Goal: Use online tool/utility: Utilize a website feature to perform a specific function

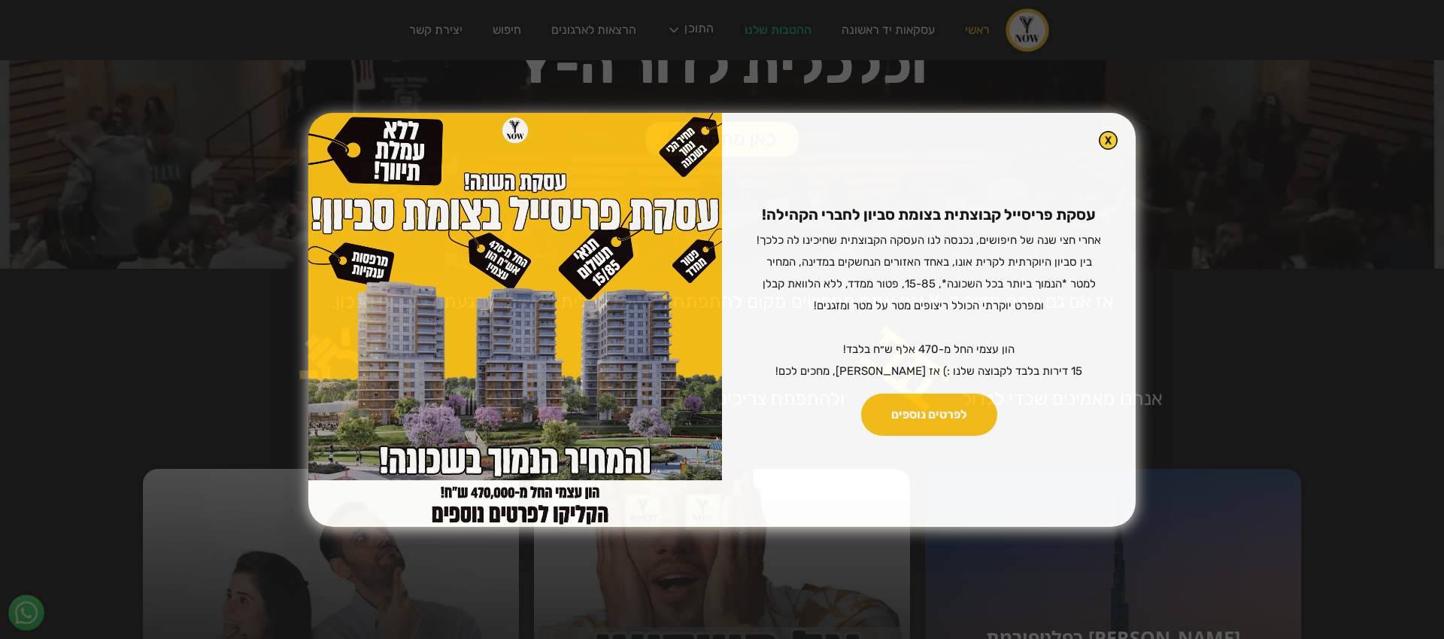
scroll to position [269, 0]
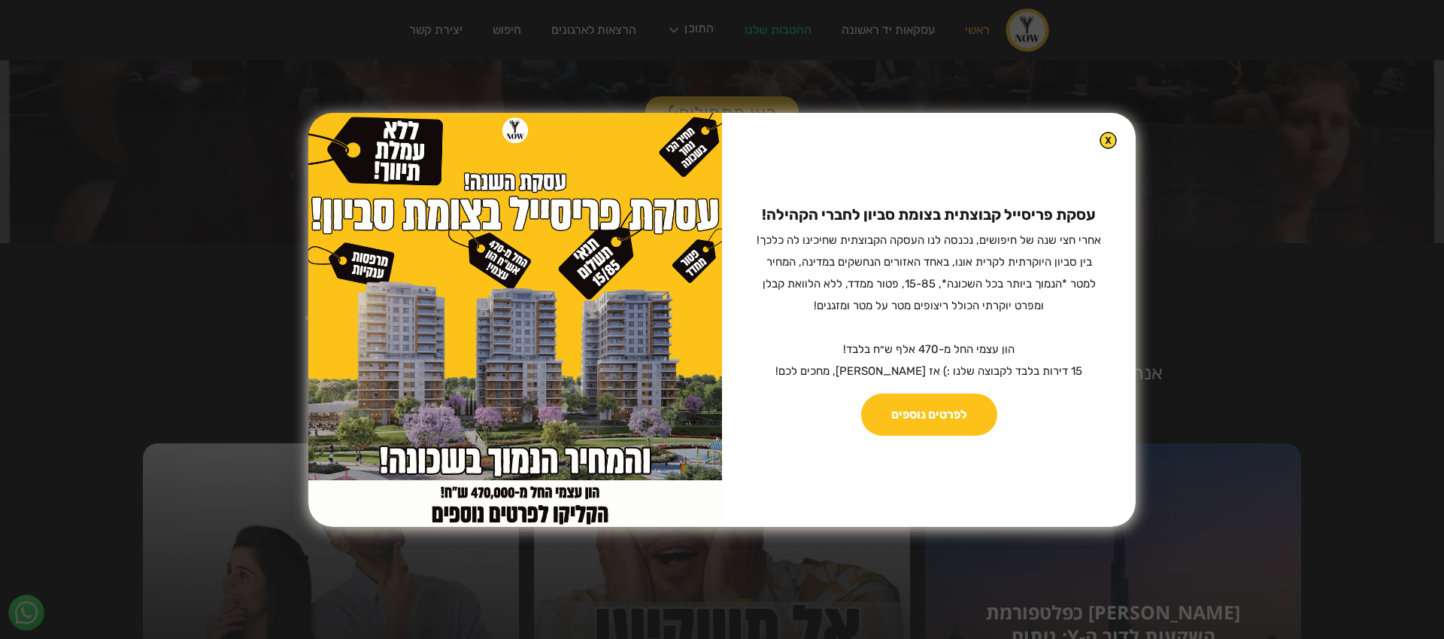
click at [1100, 136] on img at bounding box center [1108, 140] width 17 height 17
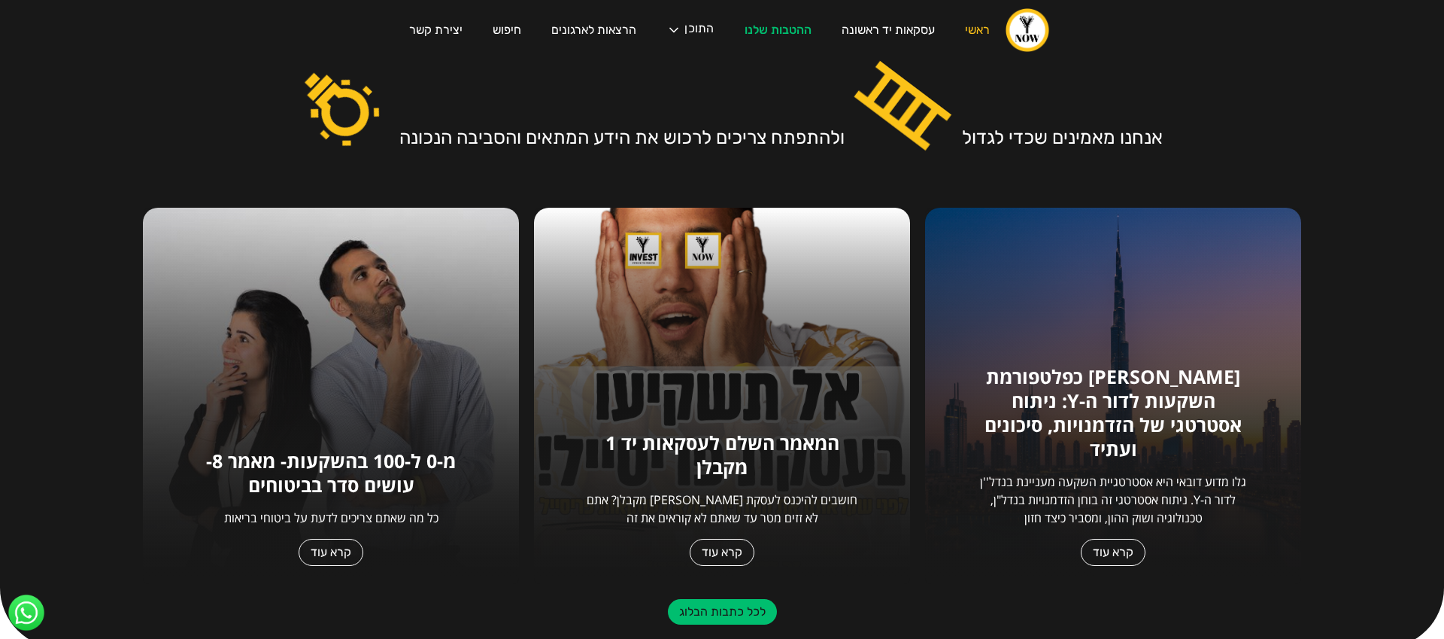
scroll to position [0, 0]
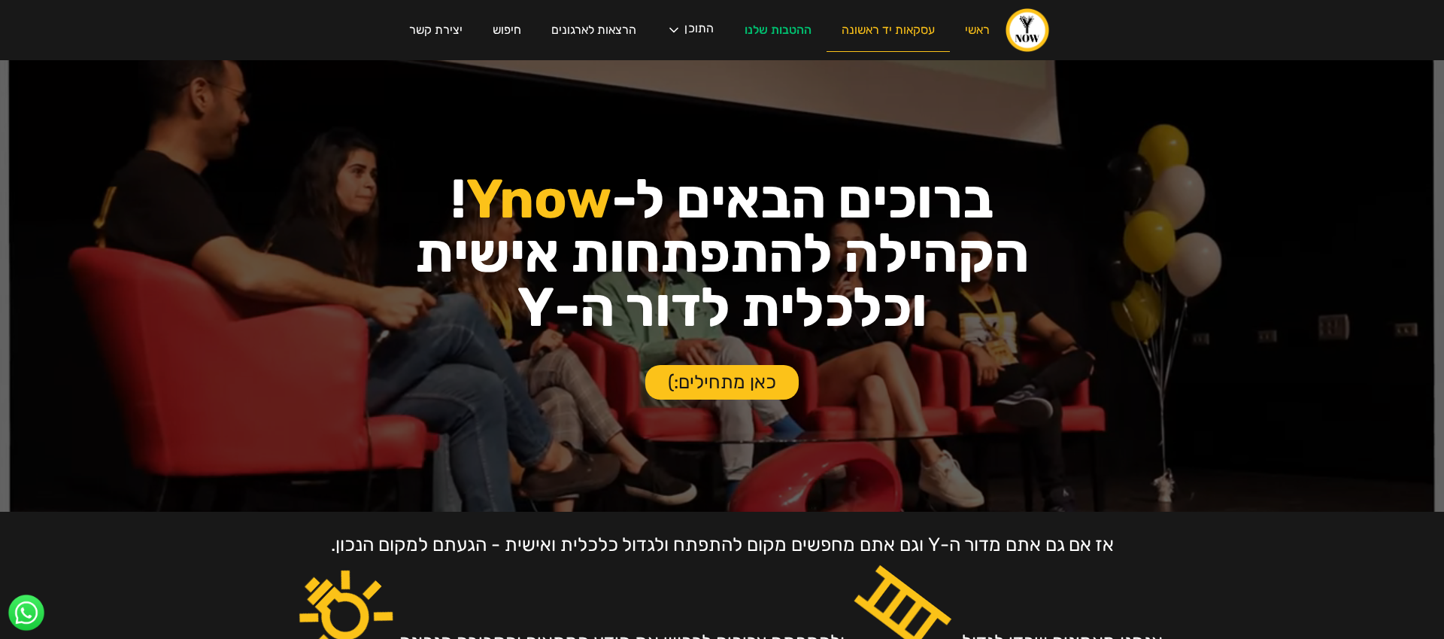
click at [915, 35] on link "עסקאות יד ראשונה" at bounding box center [888, 30] width 123 height 43
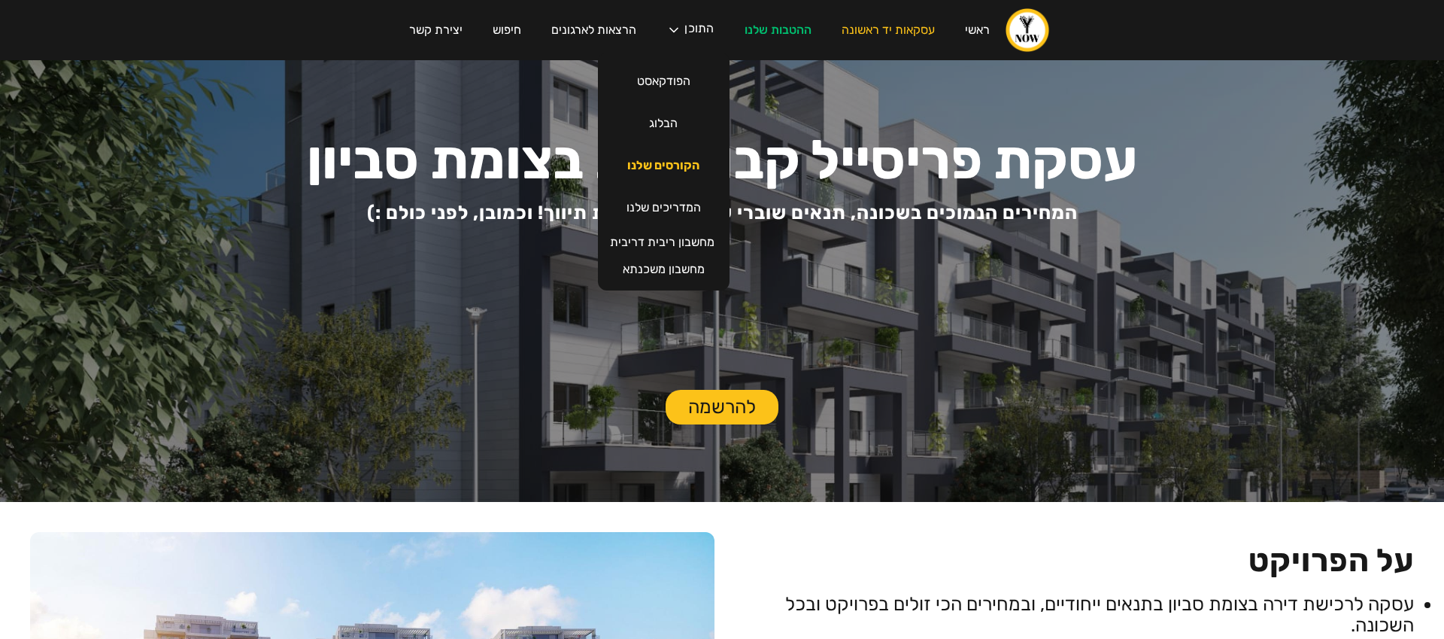
click at [666, 163] on link "הקורסים שלנו" at bounding box center [663, 165] width 102 height 42
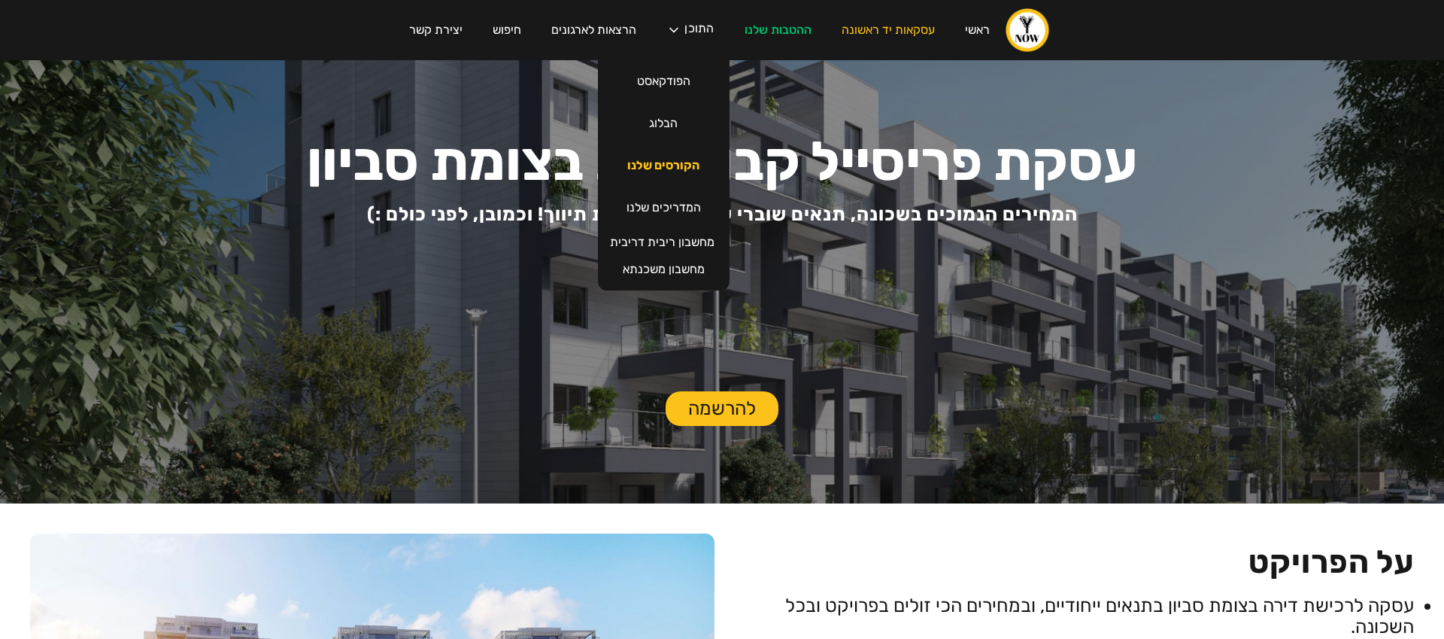
scroll to position [5, 0]
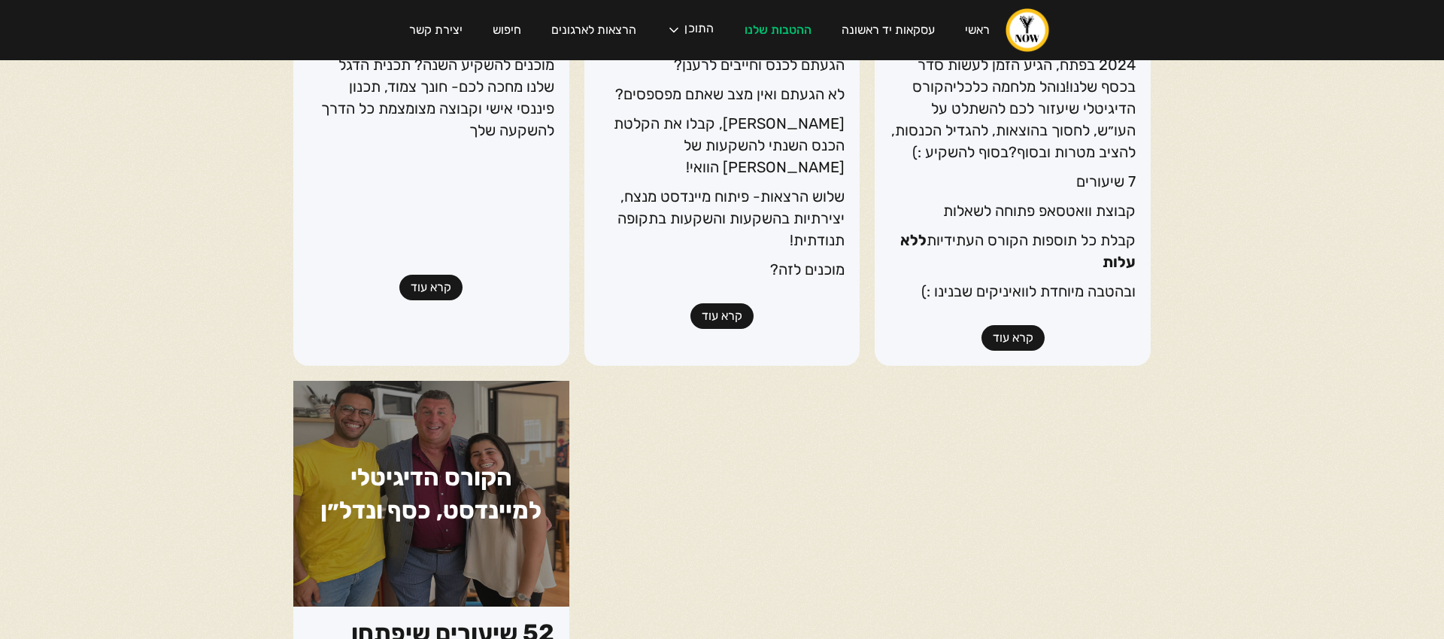
scroll to position [285, 0]
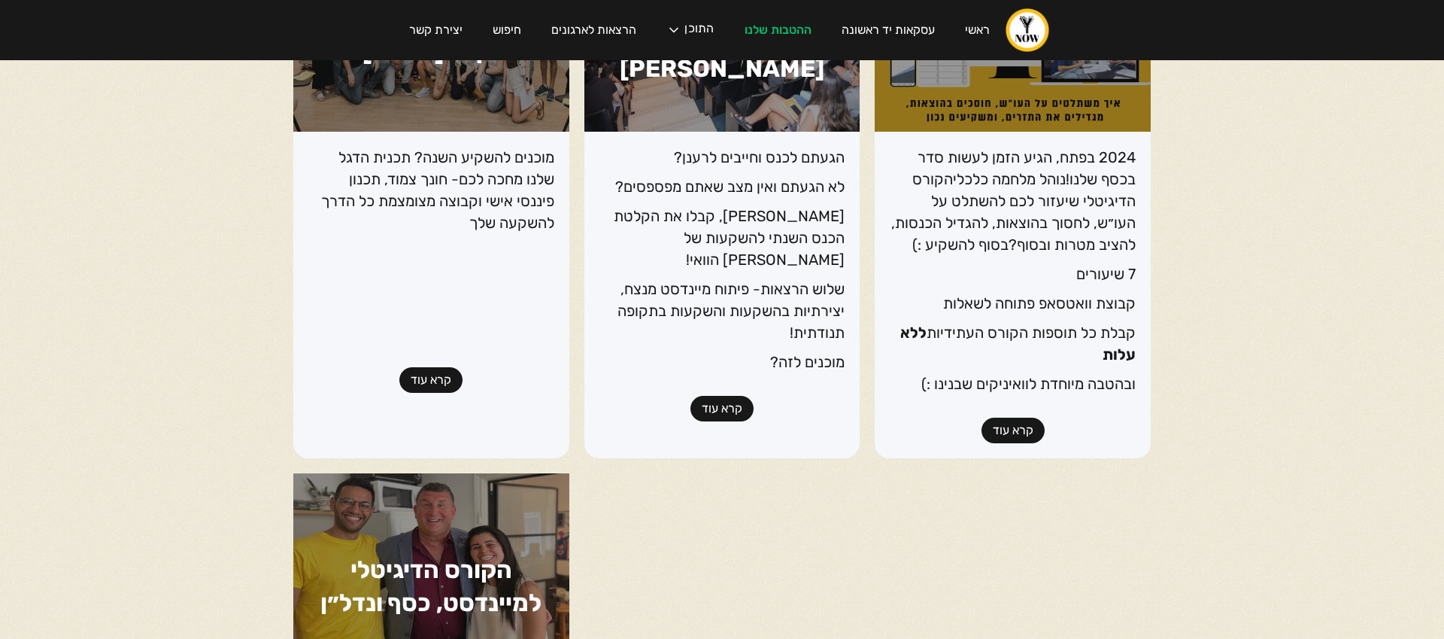
click at [1021, 433] on link "קרא עוד" at bounding box center [1013, 430] width 63 height 26
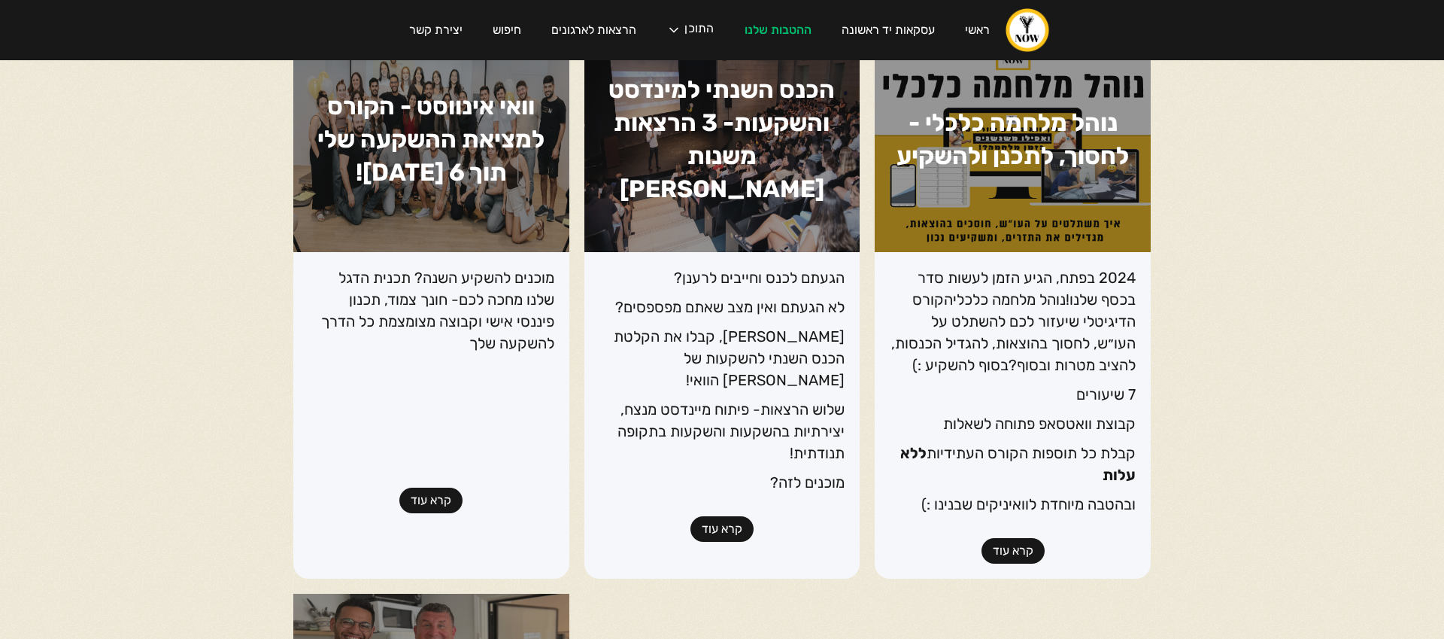
scroll to position [0, 0]
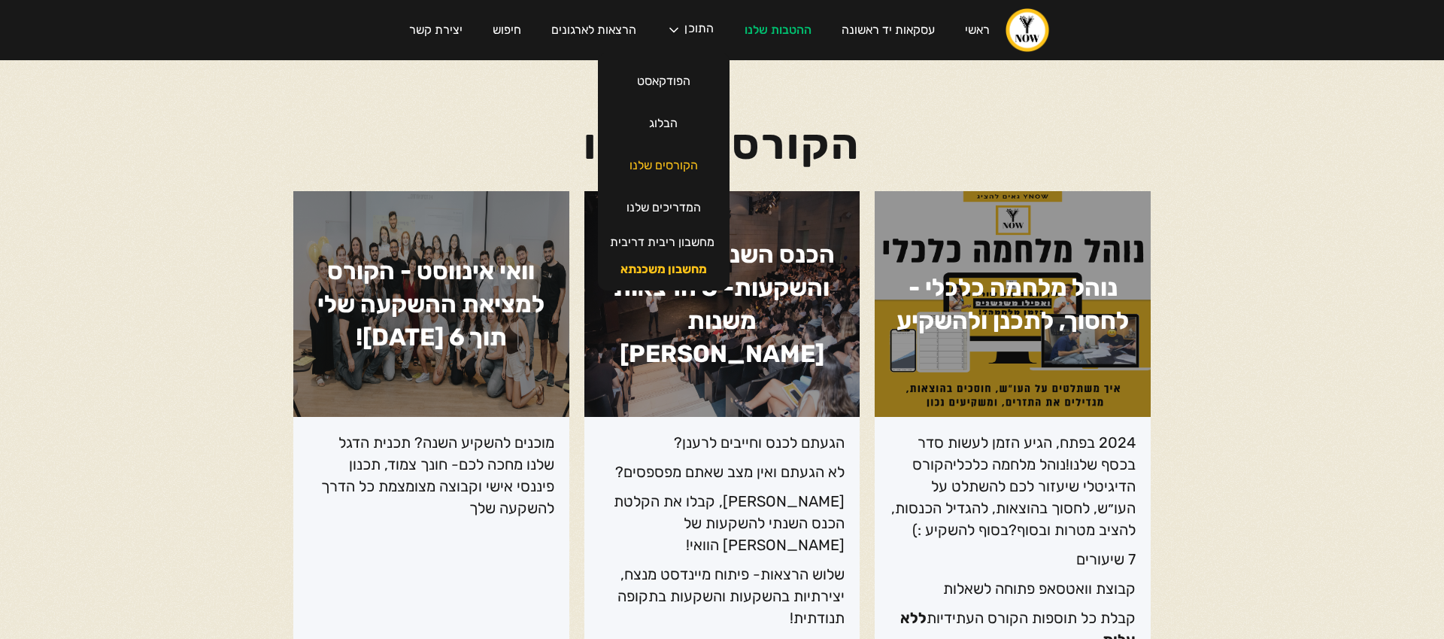
click at [671, 269] on link "מחשבון משכנתא" at bounding box center [664, 269] width 117 height 27
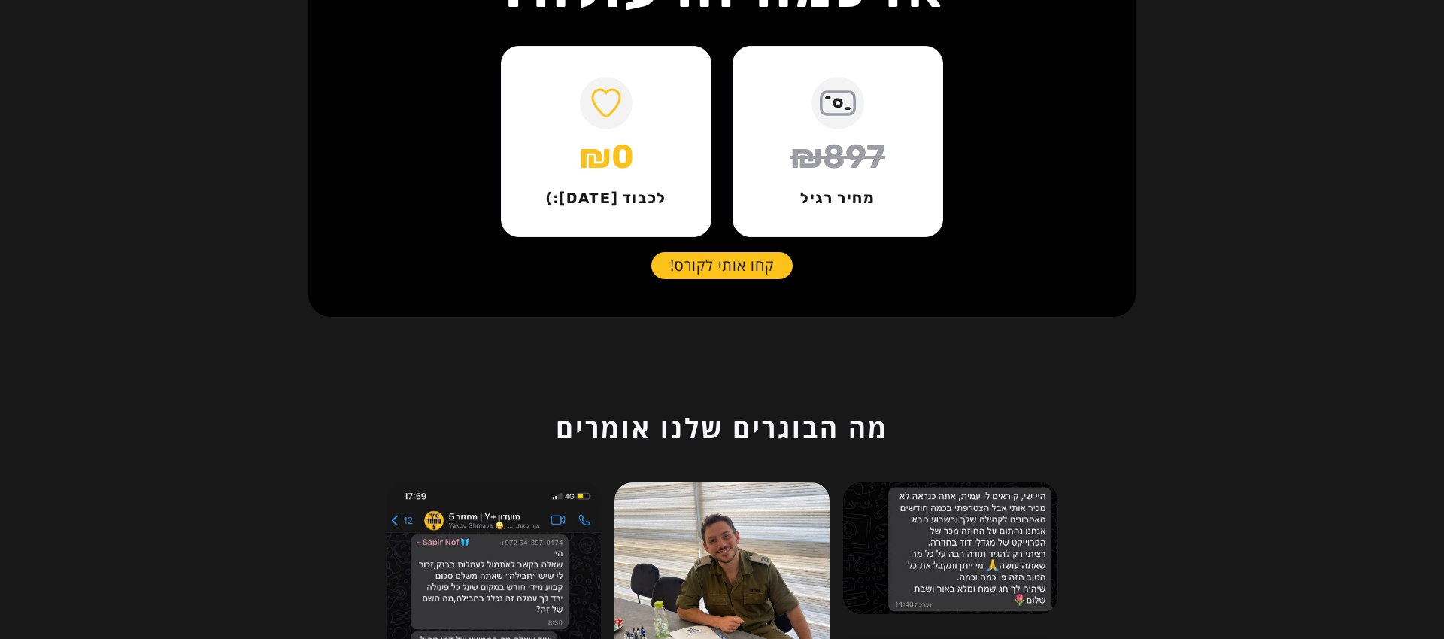
scroll to position [2851, 0]
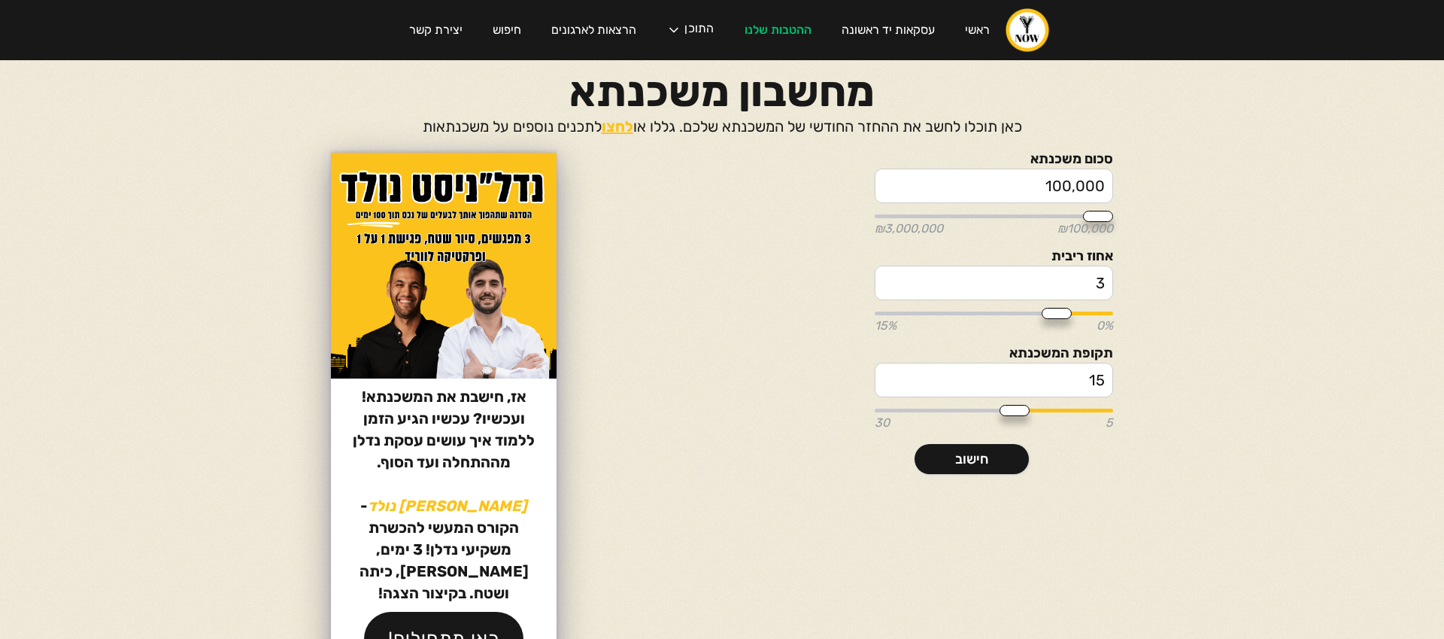
type input "200,000"
type input "200000"
type input "250,000"
type input "250000"
type input "350,000"
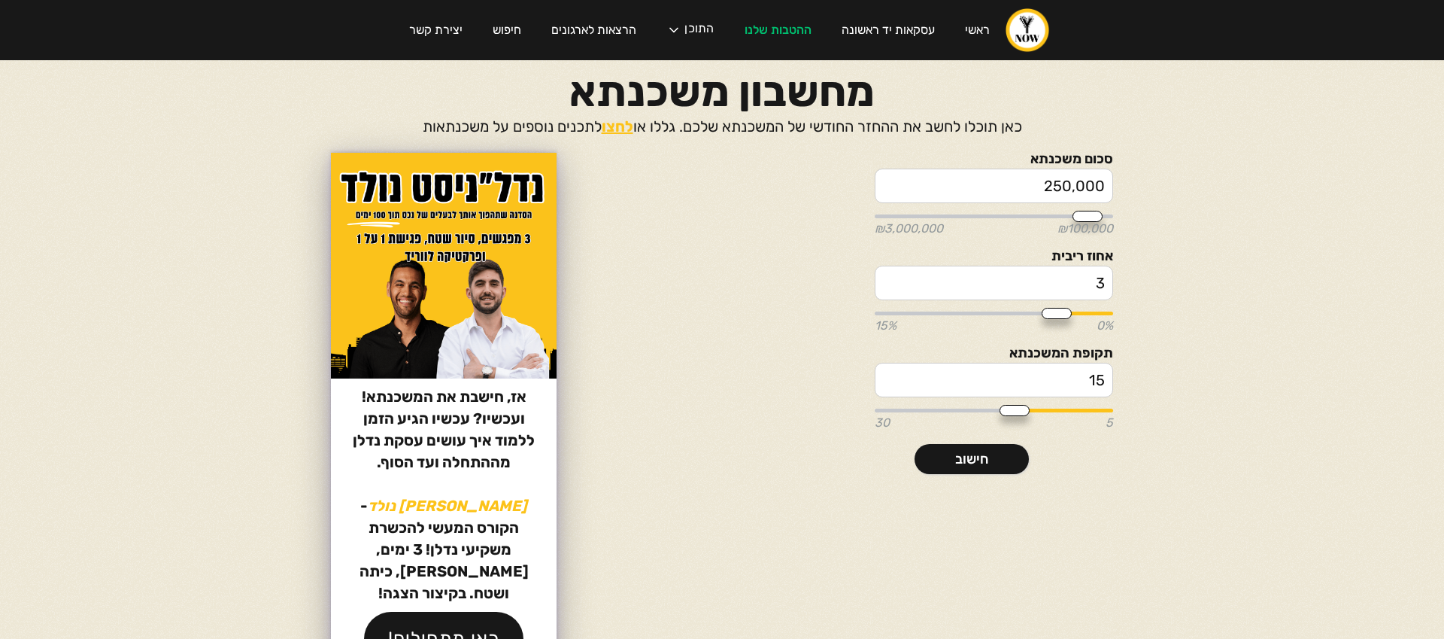
type input "350000"
type input "500,000"
type input "500000"
type input "550,000"
type input "550000"
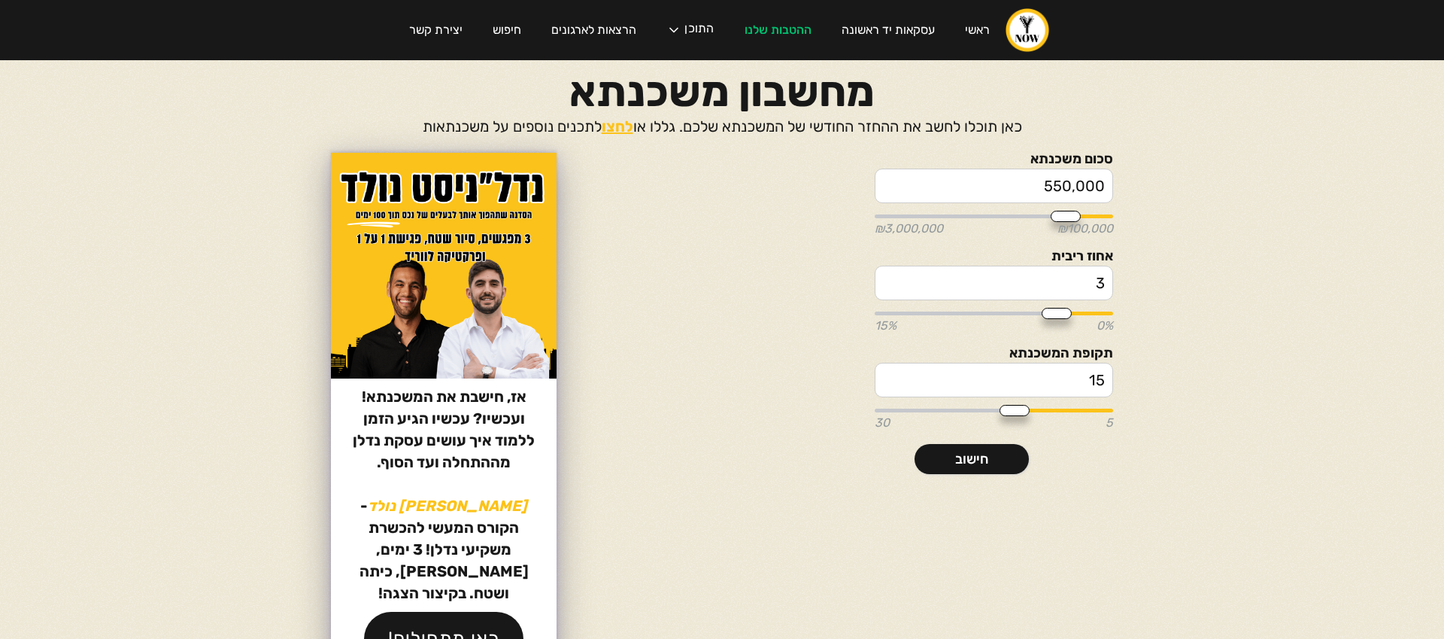
type input "600,000"
type input "600000"
type input "700,000"
type input "700000"
type input "750,000"
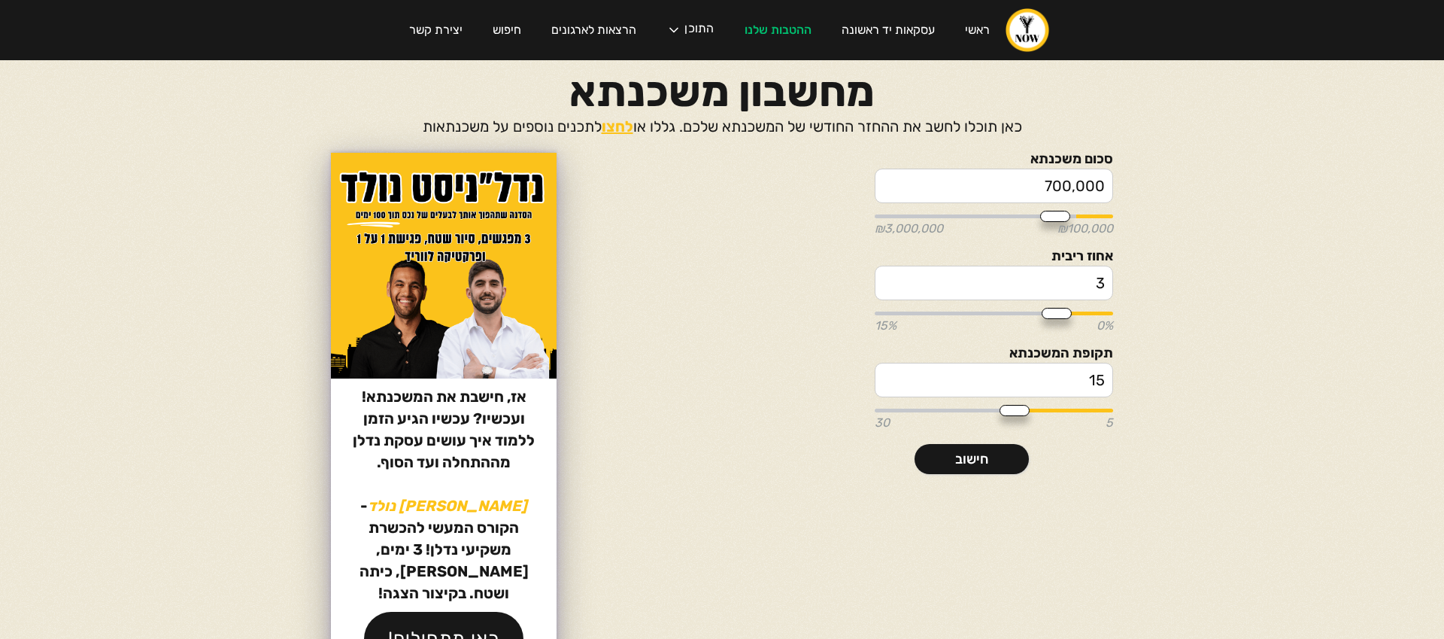
type input "750000"
type input "800,000"
type input "800000"
type input "850,000"
type input "850000"
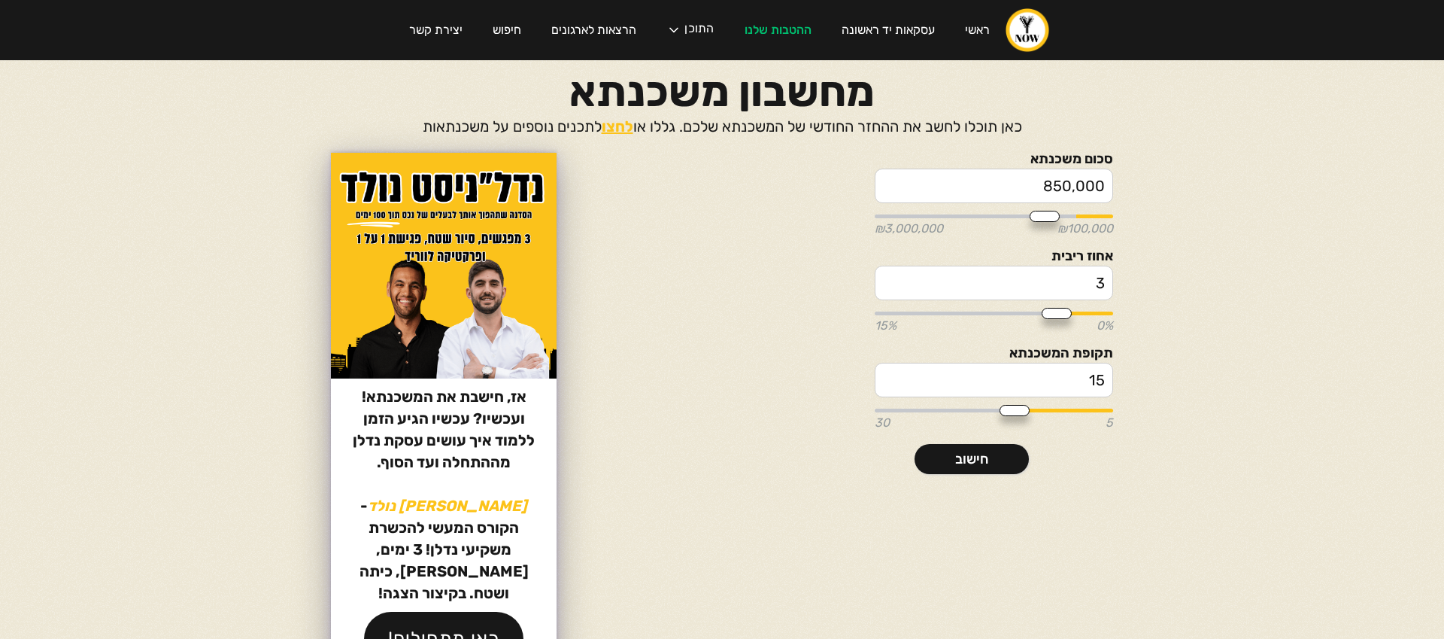
type input "900,000"
type input "900000"
type input "950,000"
type input "950000"
type input "1,000,000"
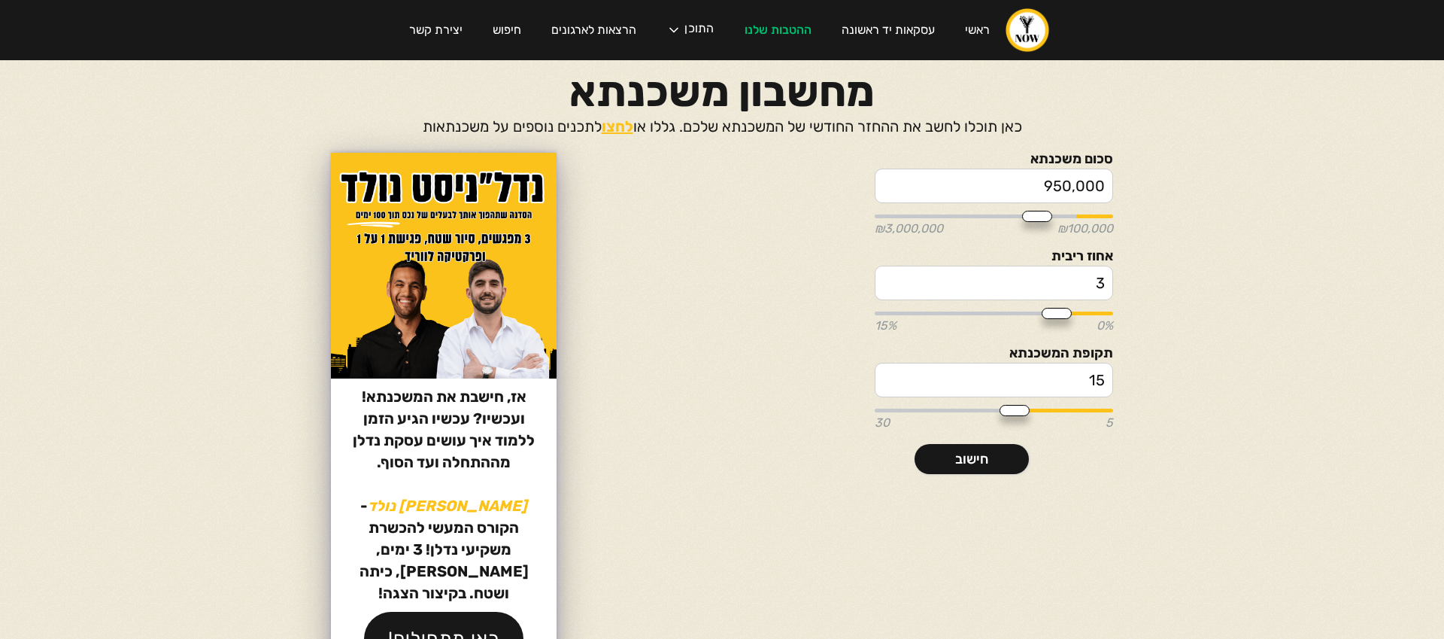
type input "1000000"
type input "1,050,000"
type input "1050000"
type input "1,100,000"
type input "1100000"
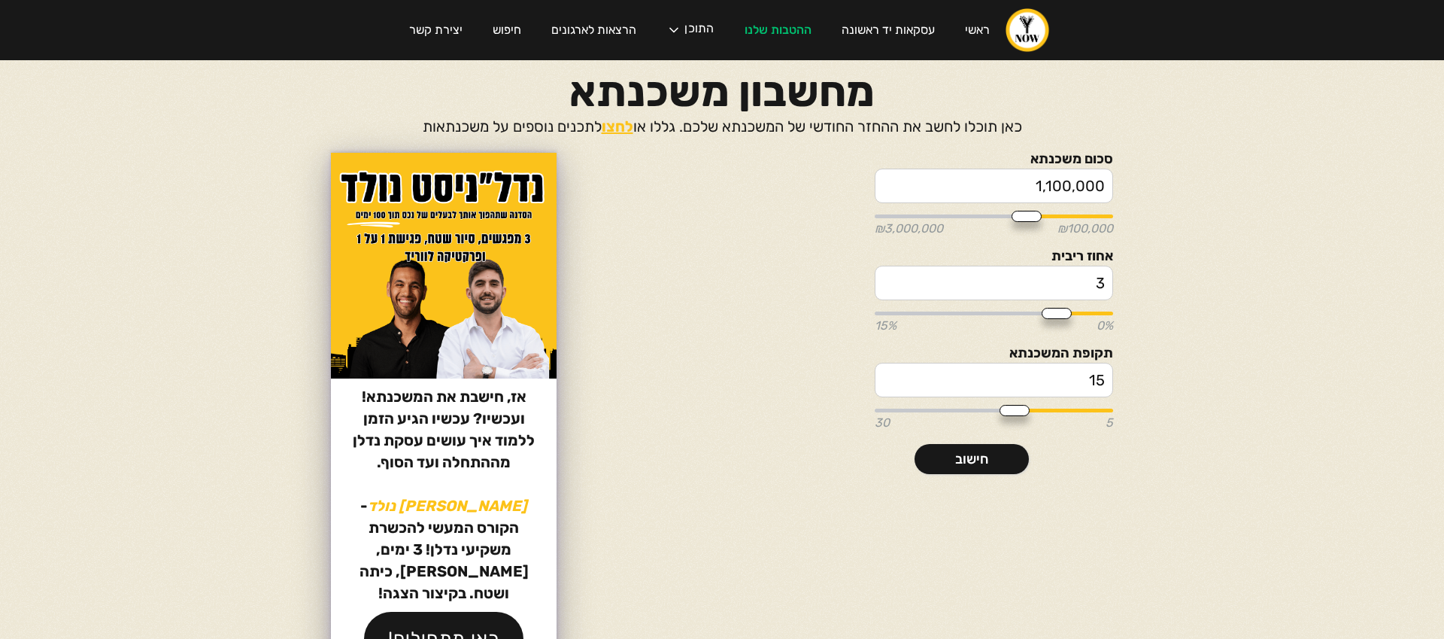
type input "1,150,000"
type input "1150000"
type input "1,200,000"
type input "1200000"
type input "1,250,000"
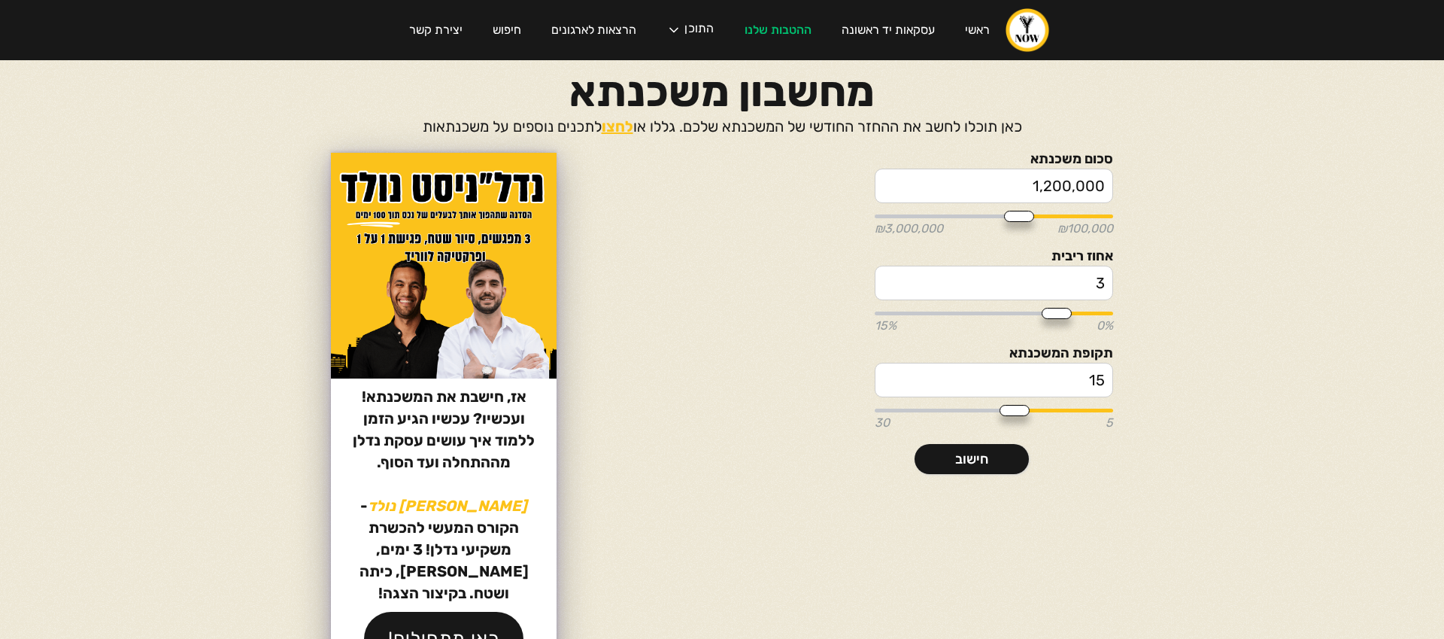
type input "1250000"
type input "1,300,000"
type input "1300000"
type input "1,350,000"
type input "1350000"
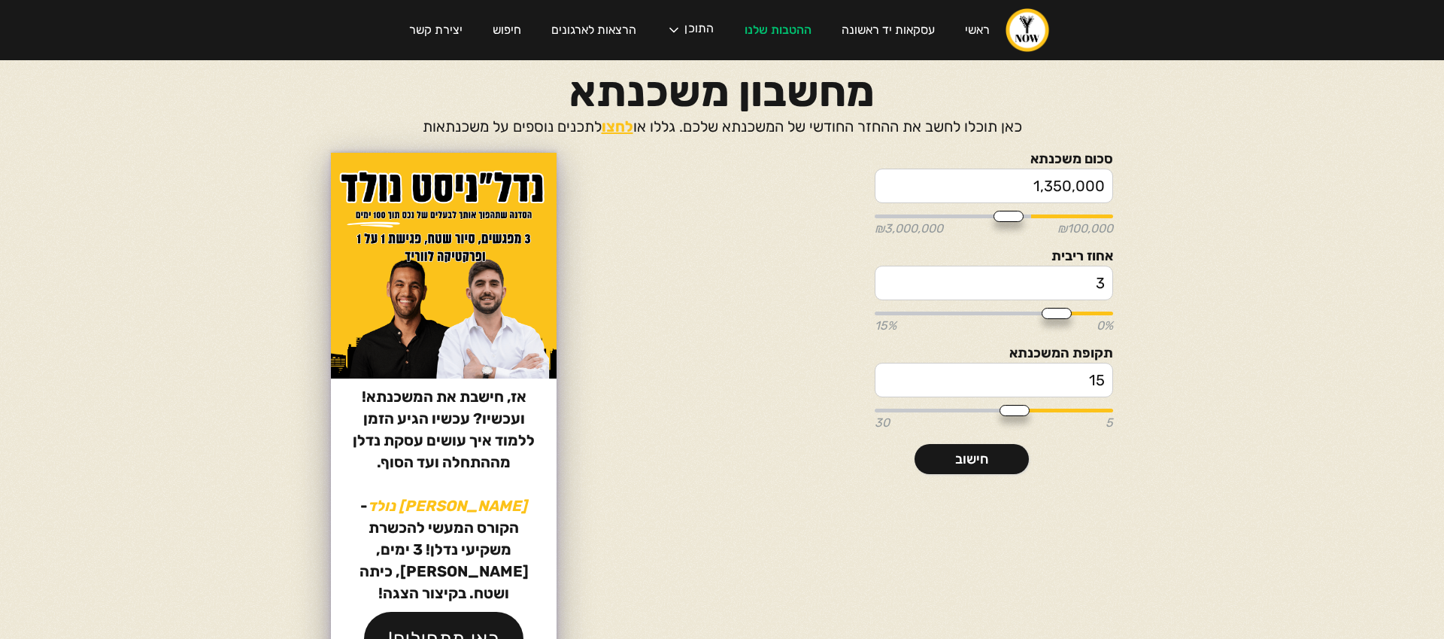
type input "1,400,000"
type input "1400000"
type input "1,450,000"
type input "1450000"
type input "1,500,000"
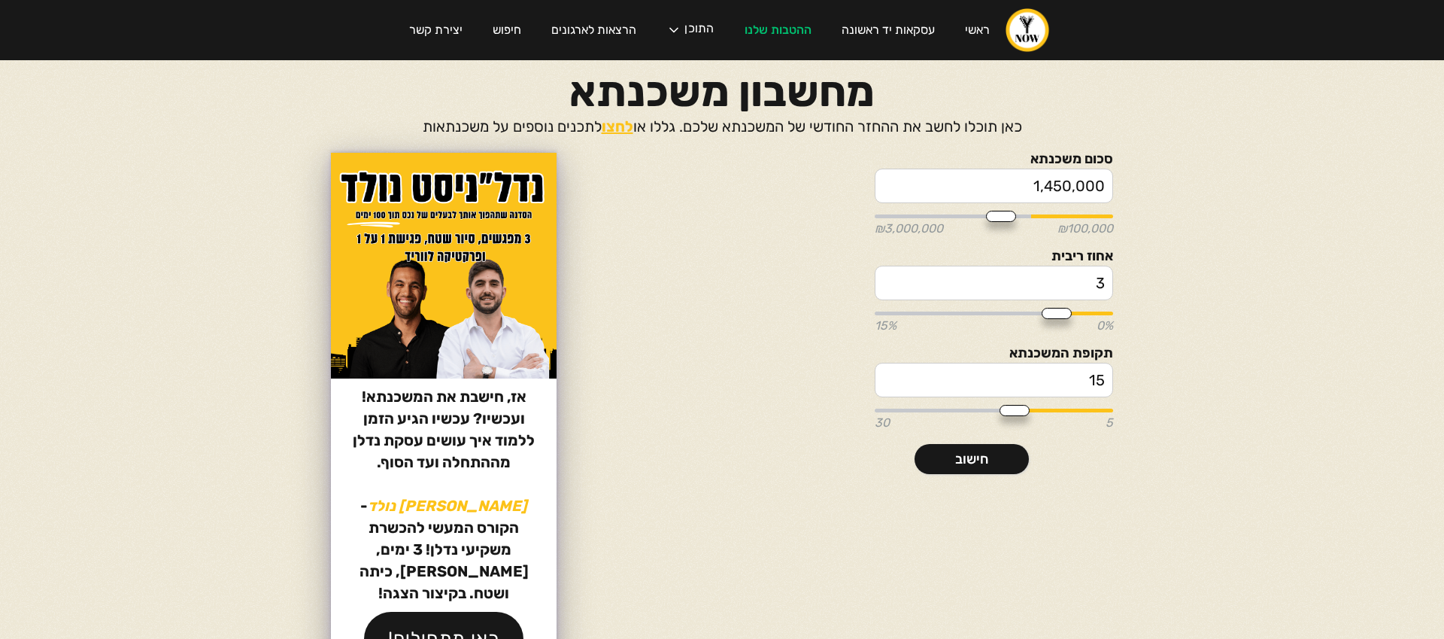
type input "1500000"
type input "1,550,000"
type input "1550000"
type input "1,600,000"
type input "1600000"
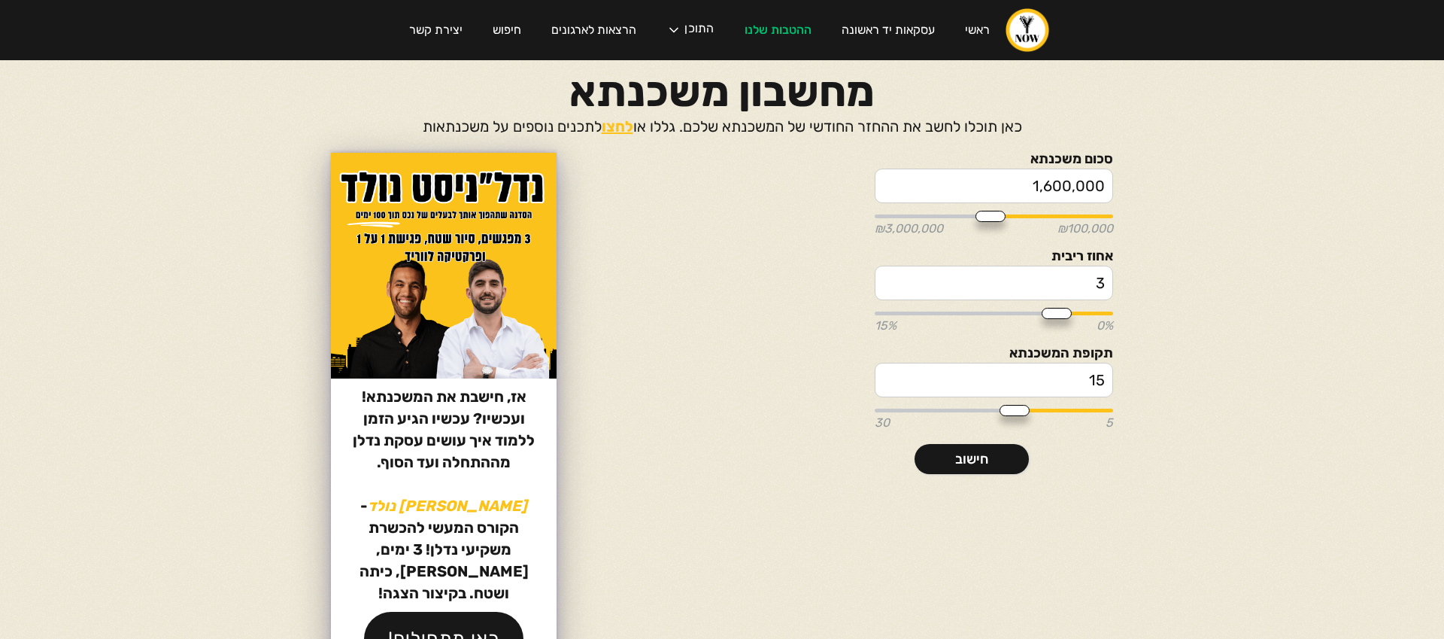
type input "1,650,000"
type input "1650000"
type input "1,700,000"
type input "1700000"
type input "1,750,000"
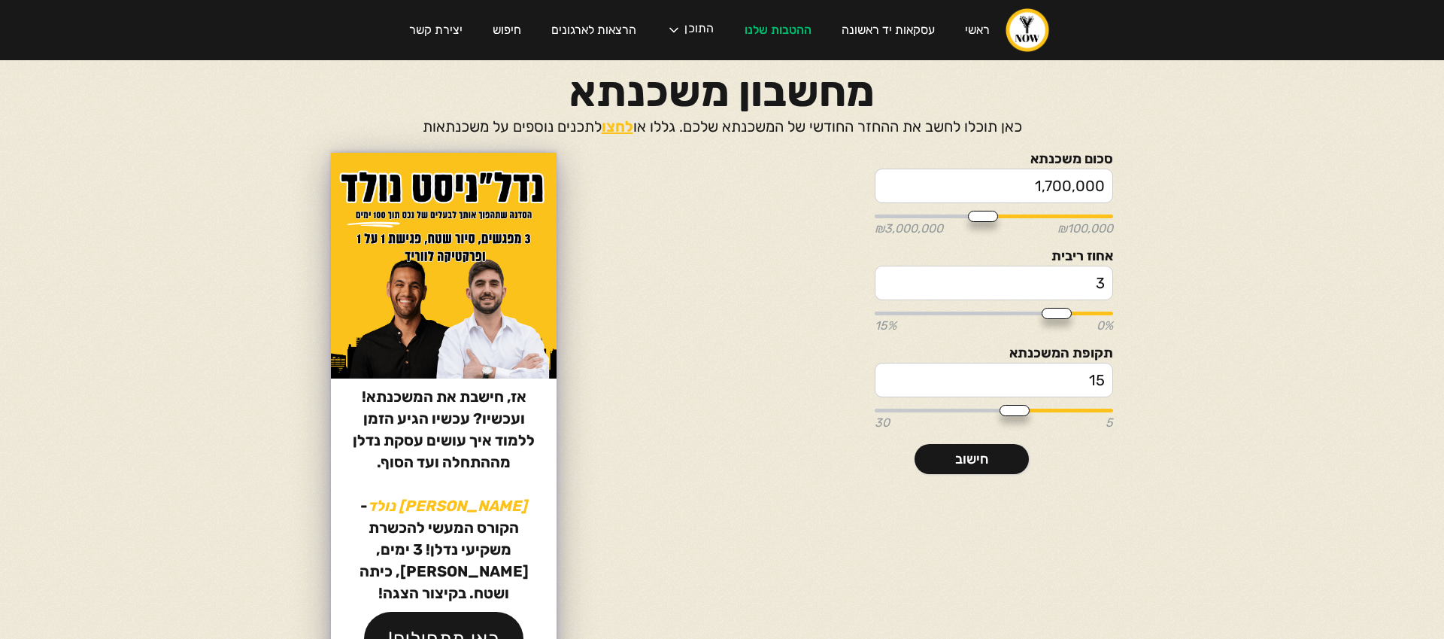
type input "1750000"
type input "1,800,000"
type input "1800000"
type input "1,850,000"
type input "1850000"
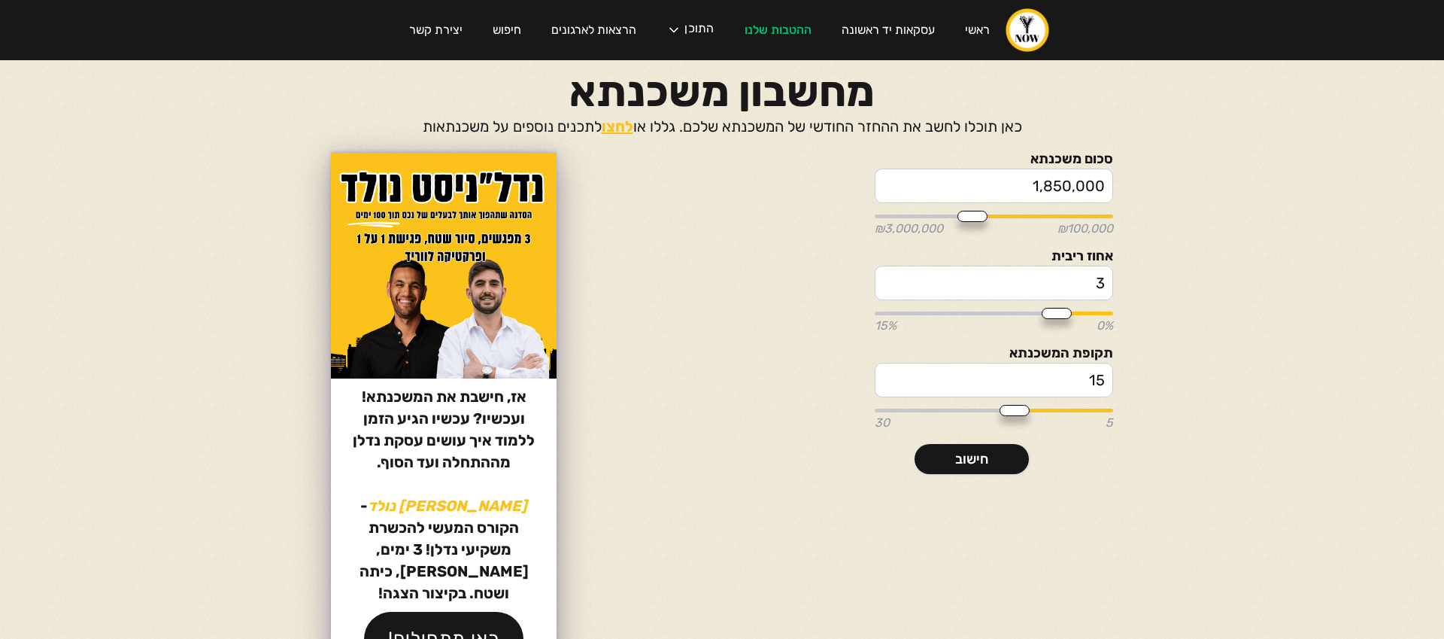
type input "1,900,000"
type input "1900000"
type input "1,850,000"
type input "1850000"
type input "1,800,000"
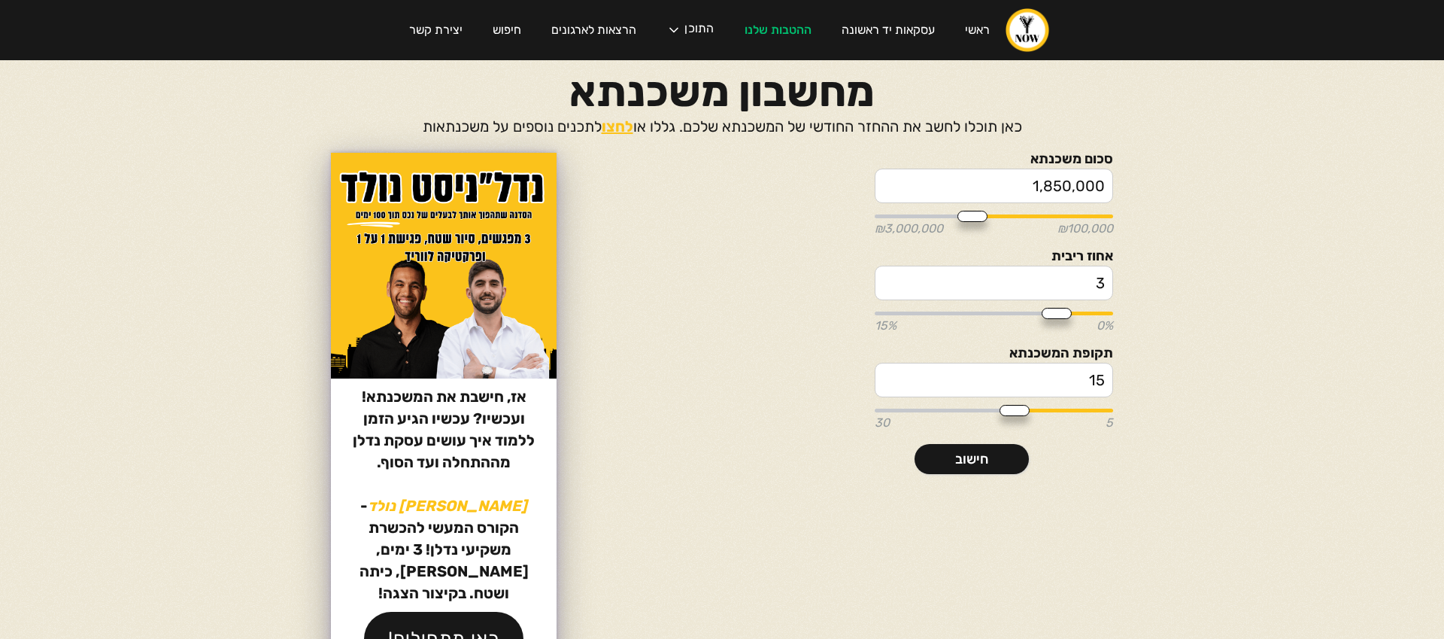
type input "1800000"
type input "1,750,000"
drag, startPoint x: 1099, startPoint y: 219, endPoint x: 977, endPoint y: 222, distance: 121.9
type input "1750000"
click at [977, 218] on input "range" at bounding box center [994, 216] width 238 height 4
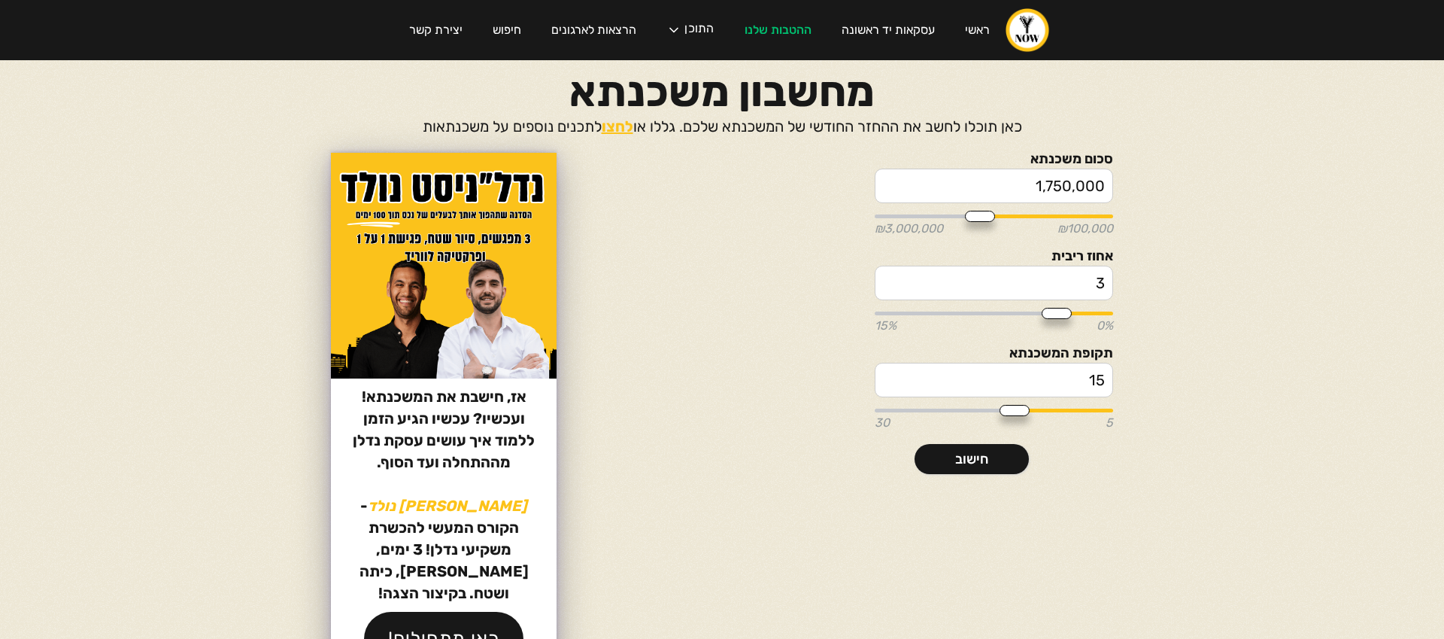
type input "16"
type input "17"
type input "18"
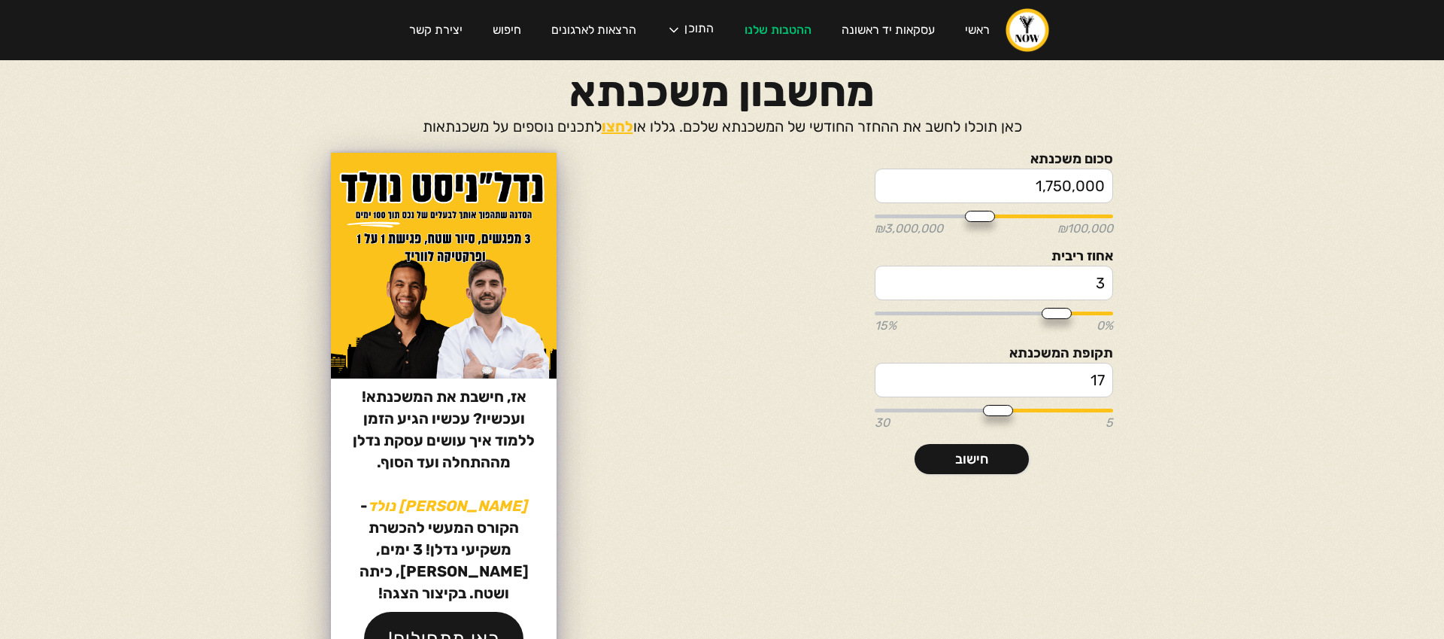
type input "18"
type input "19"
type input "20"
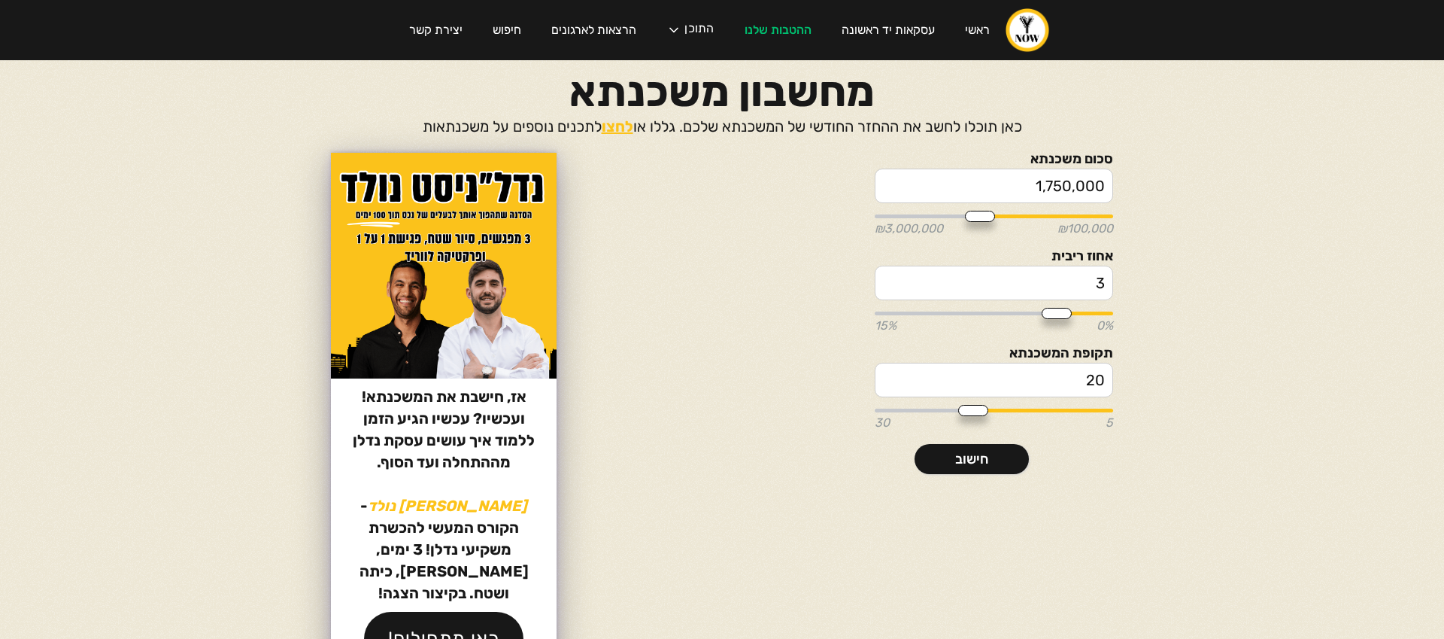
type input "21"
type input "22"
type input "23"
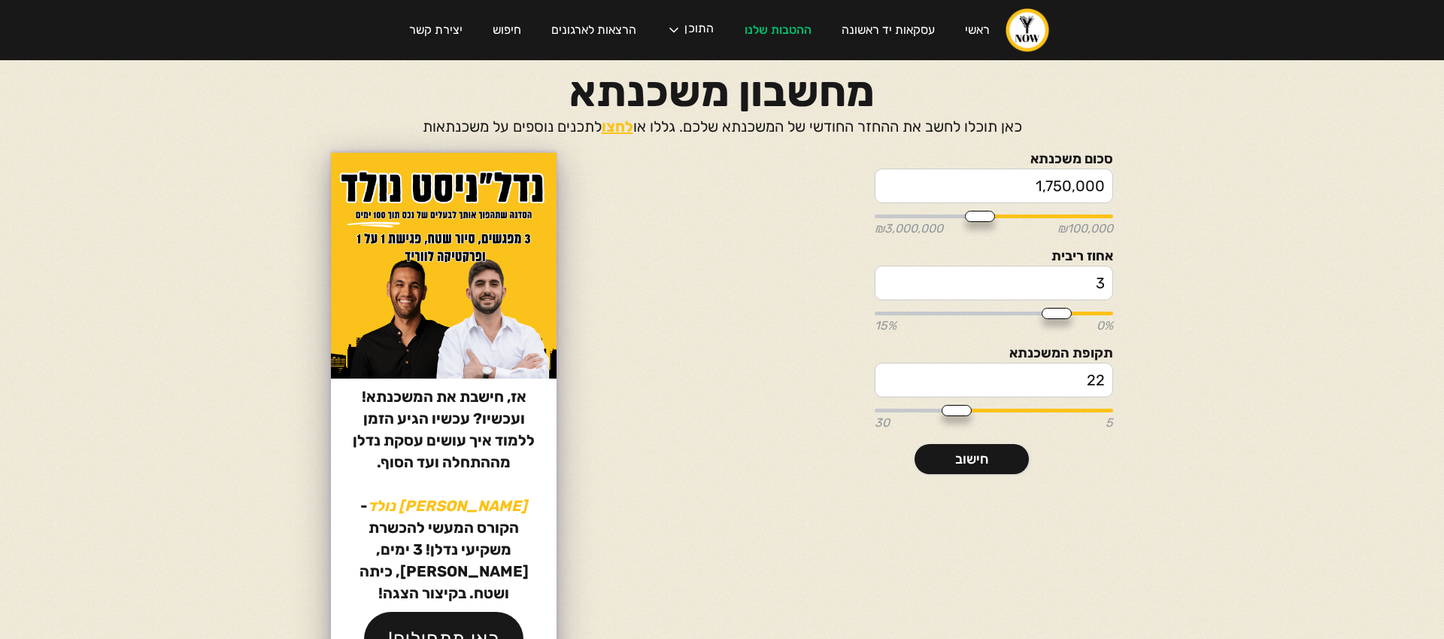
type input "23"
type input "24"
type input "25"
drag, startPoint x: 1015, startPoint y: 407, endPoint x: 932, endPoint y: 407, distance: 82.7
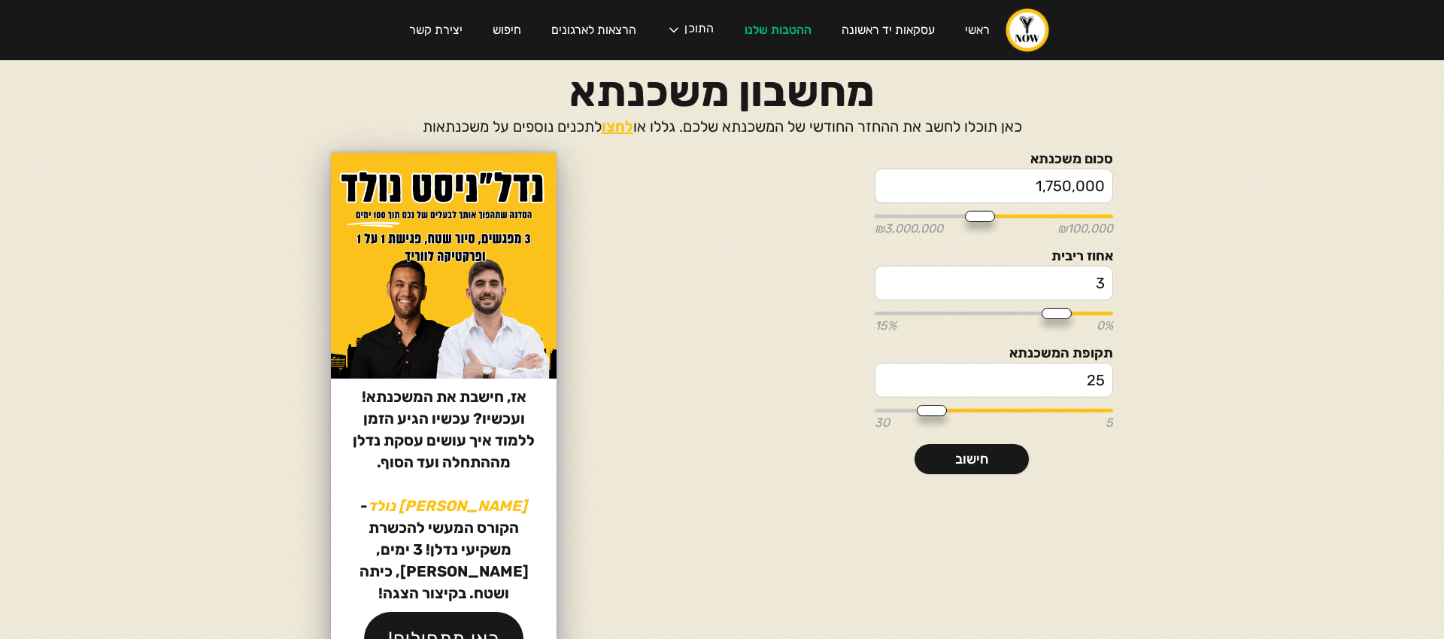
type input "25"
click at [932, 408] on input "range" at bounding box center [994, 410] width 238 height 4
type input "3.18"
type input "3.21"
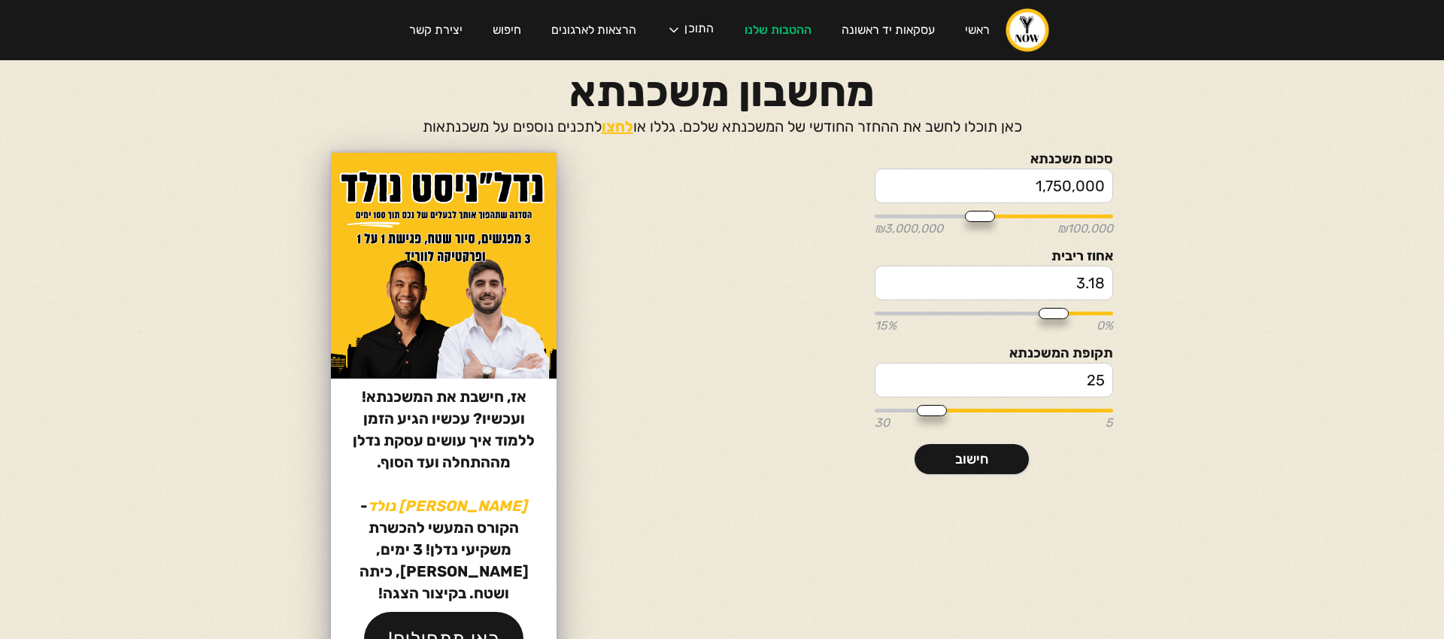
type input "3.21"
type input "3.24"
type input "3.3"
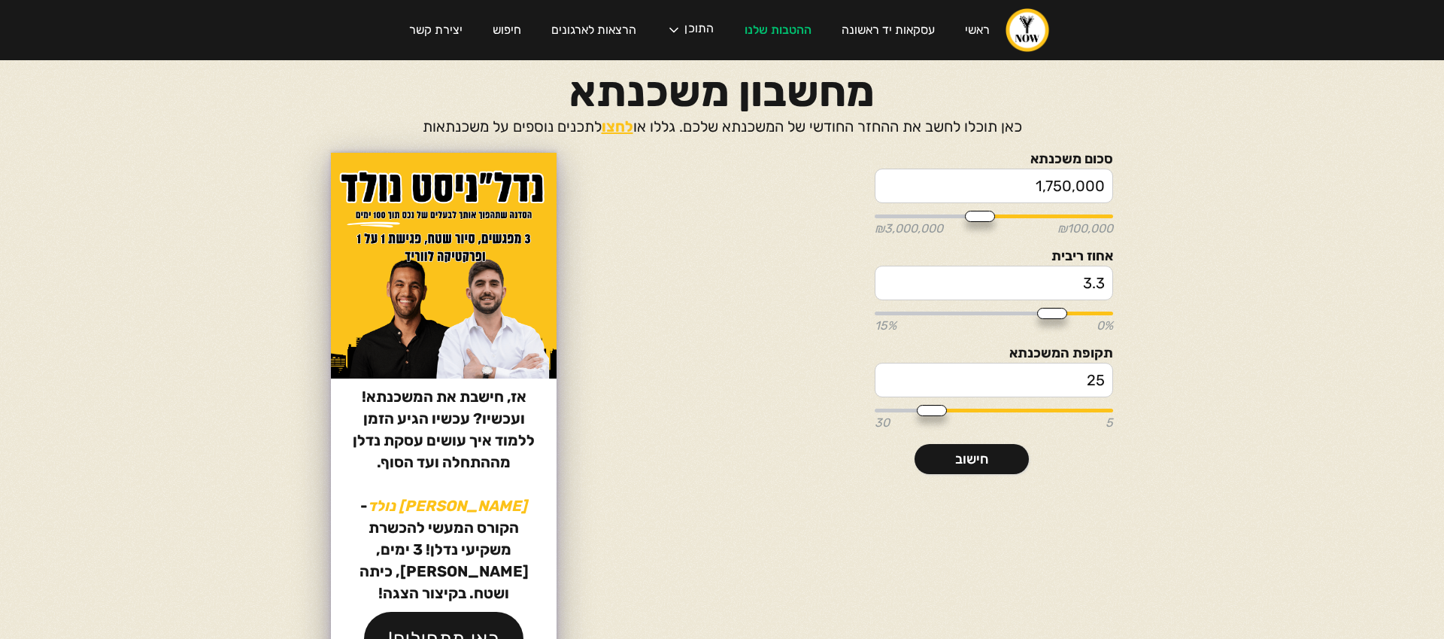
type input "3.37"
type input "3.42"
type input "3.47"
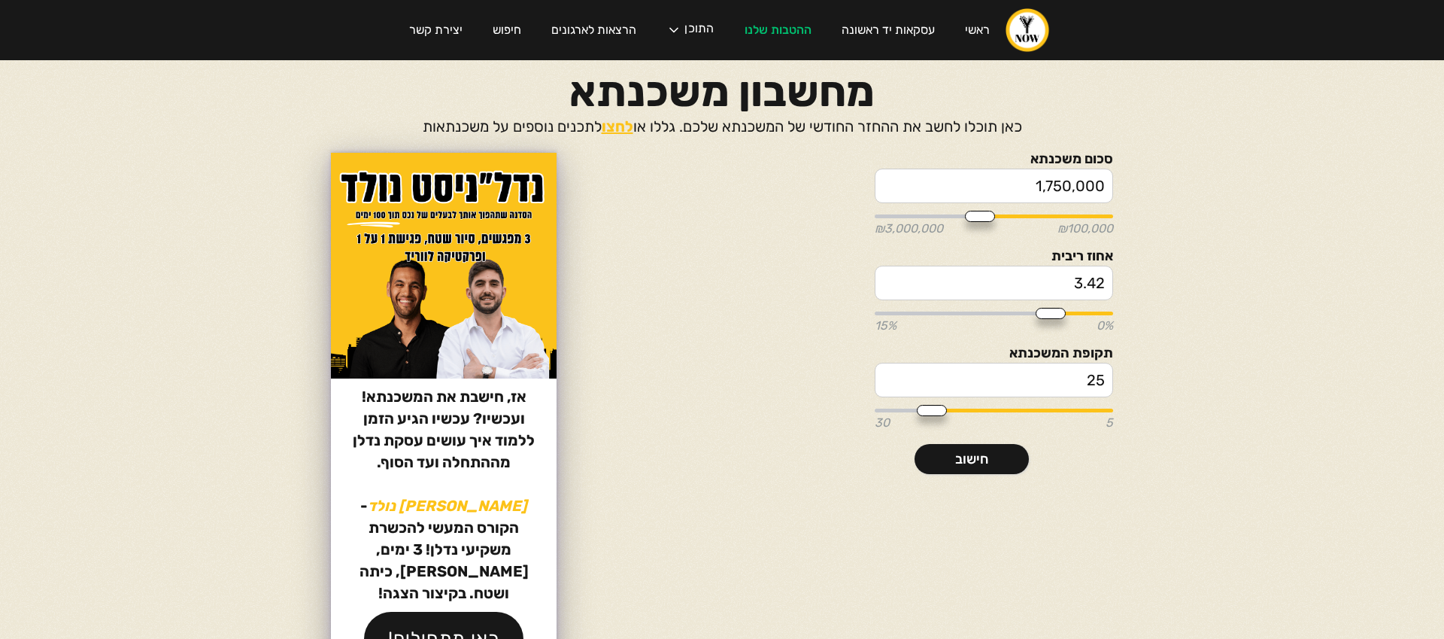
type input "3.47"
type input "3.54"
type input "3.61"
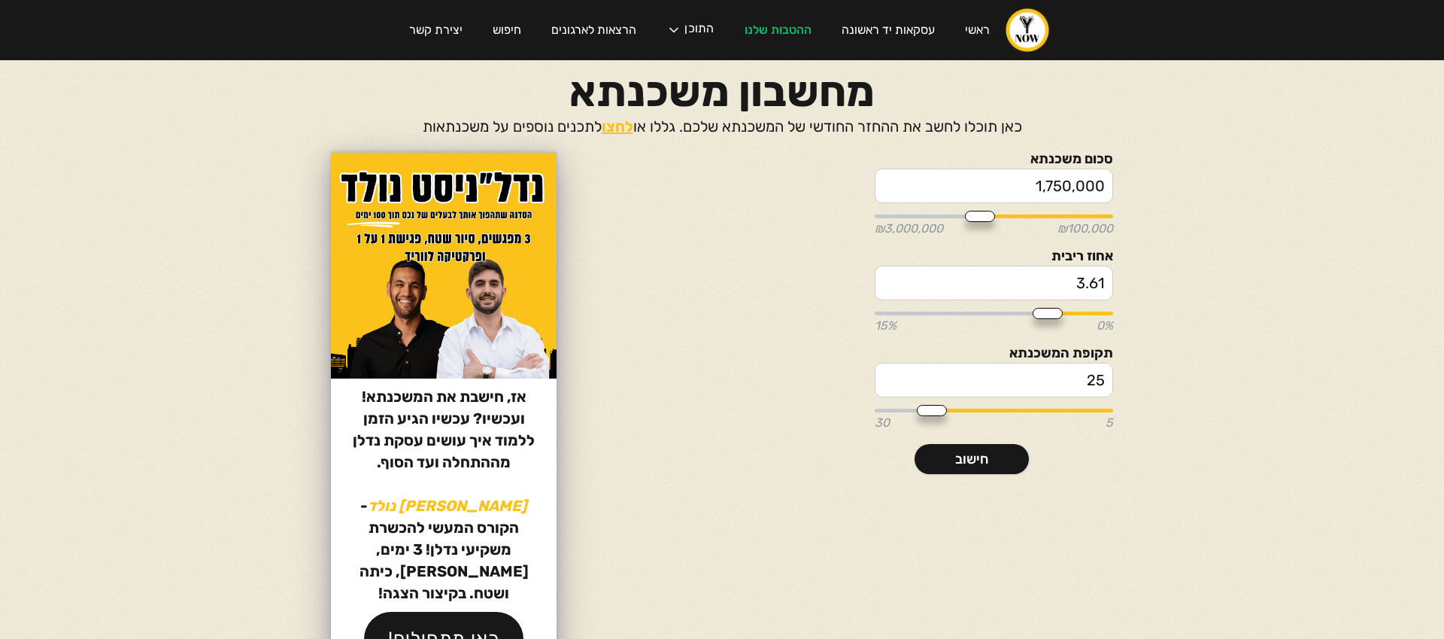
type input "3.71"
type input "3.81"
type input "3.88"
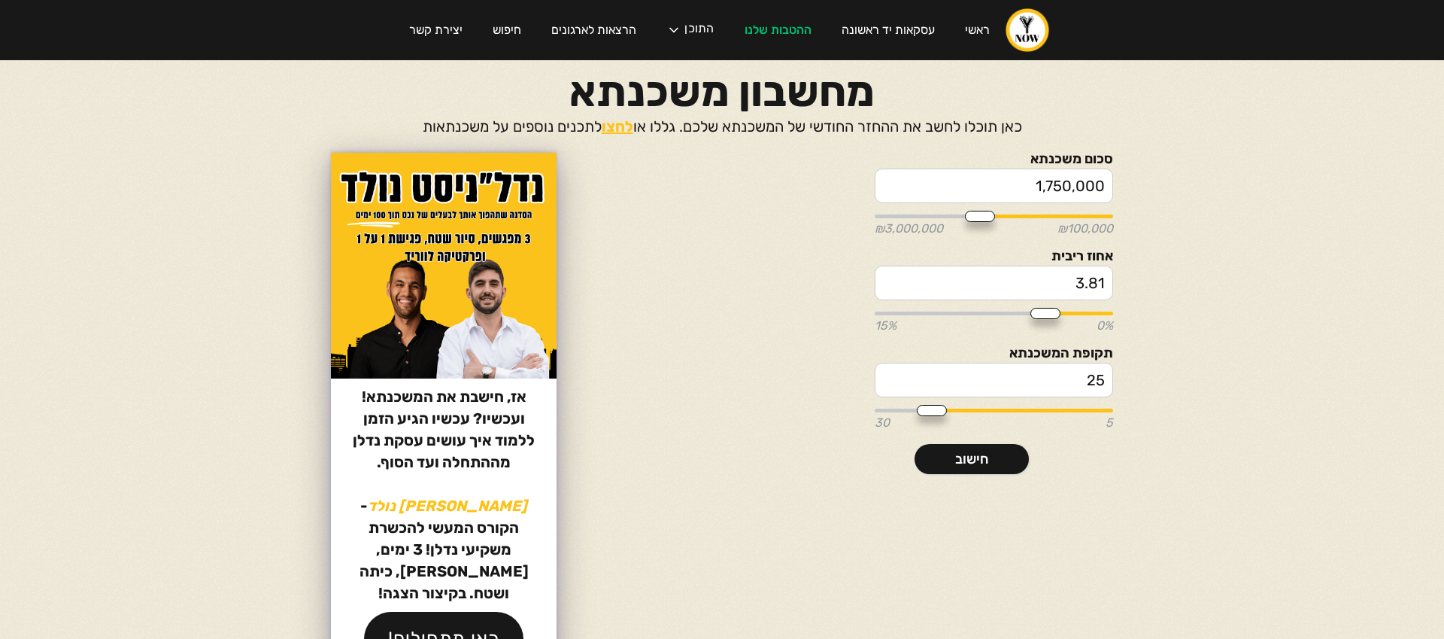
type input "3.88"
type input "3.96"
type input "4.03"
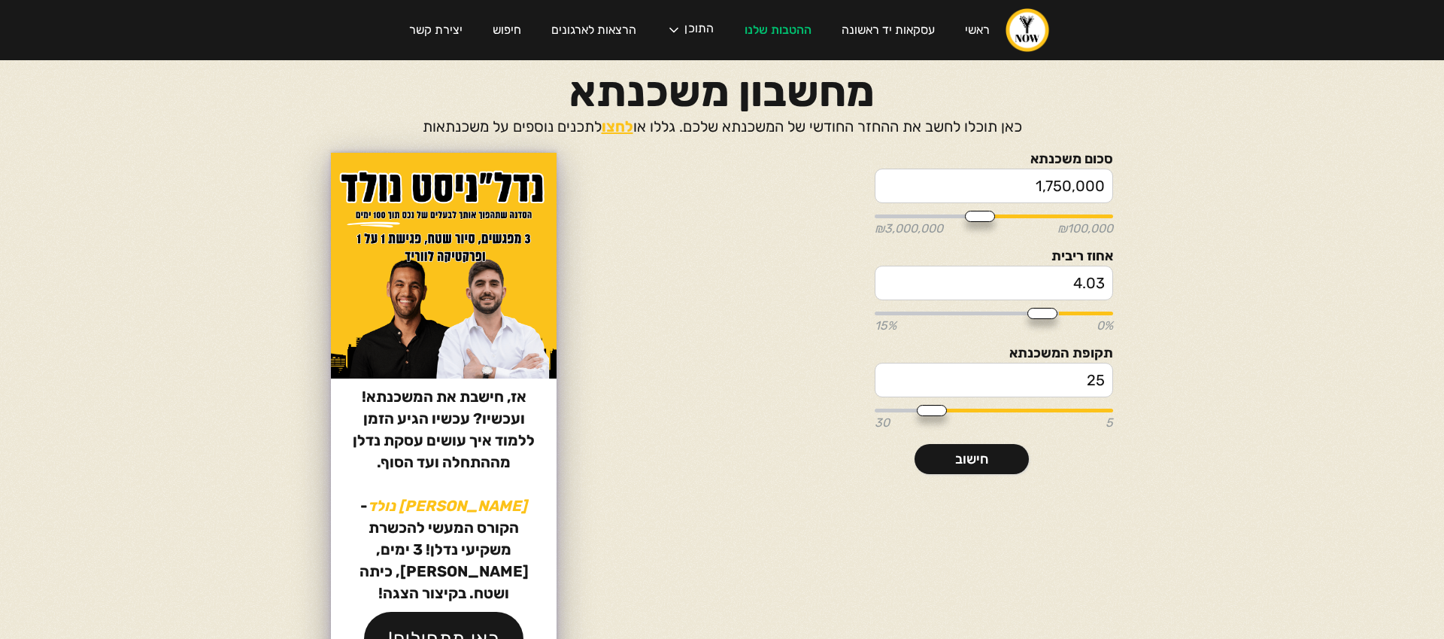
type input "4.09"
type input "4.11"
type input "4.12"
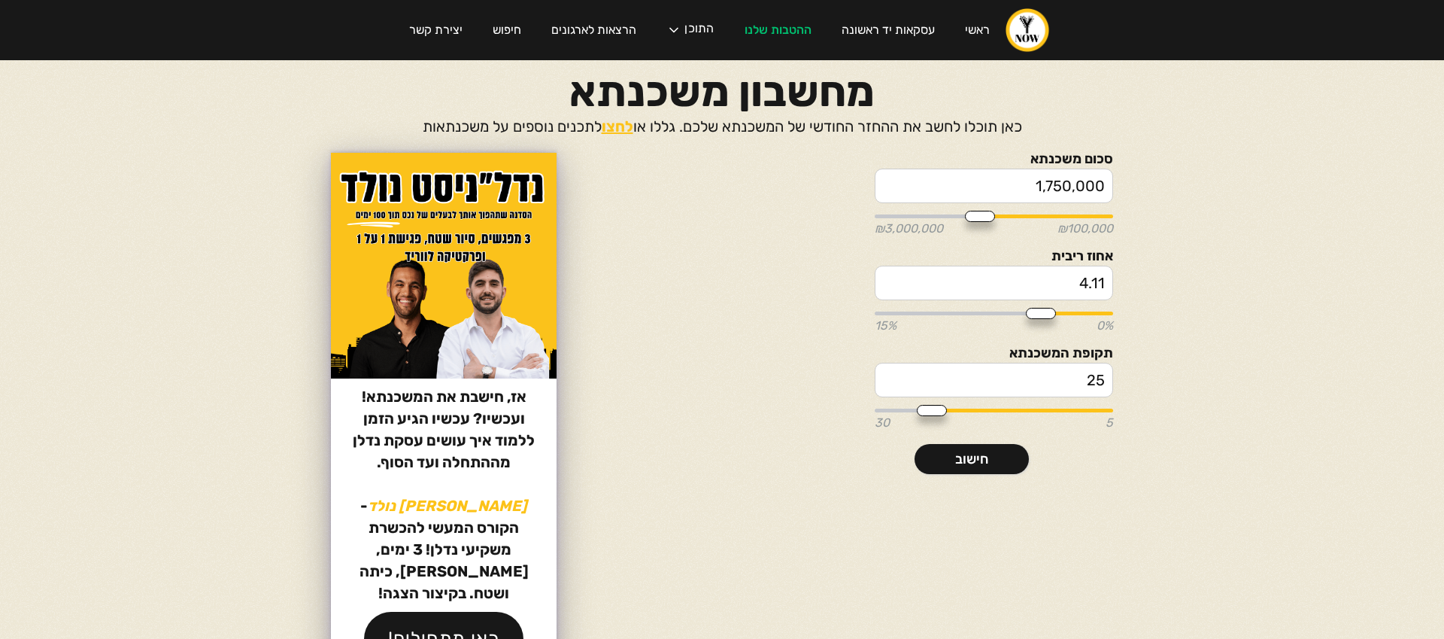
type input "4.12"
type input "4.17"
type input "4.24"
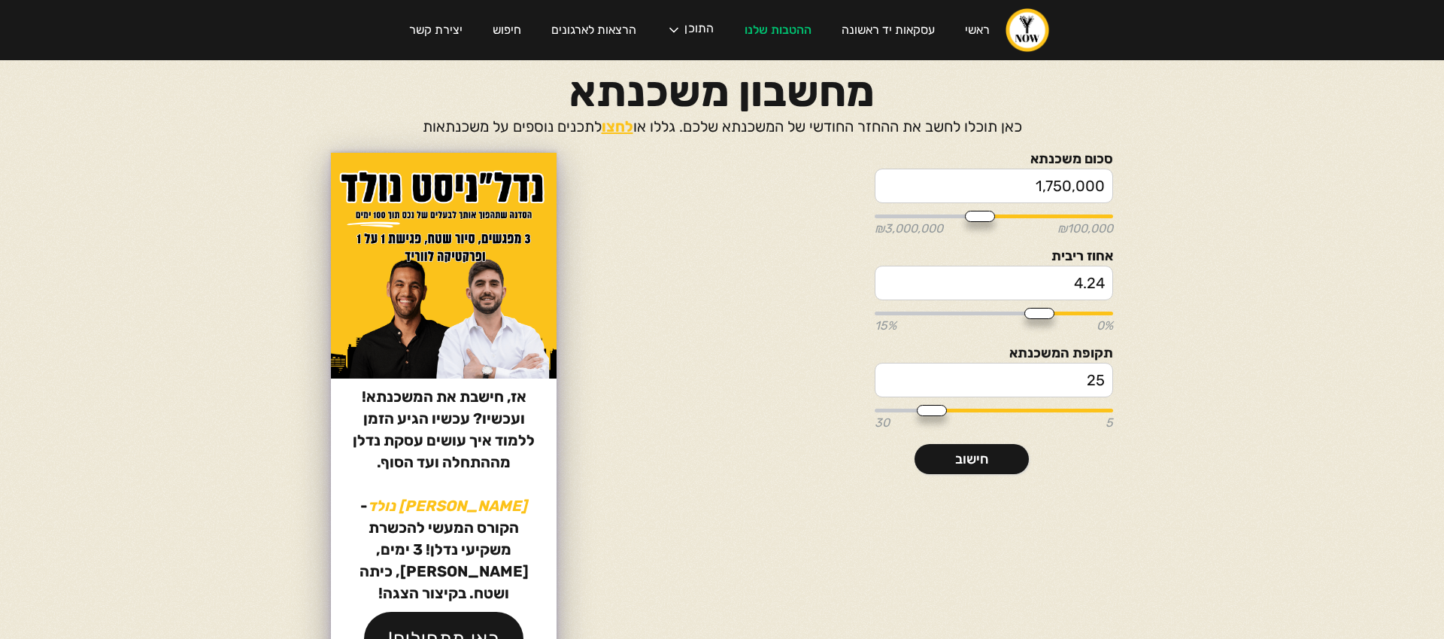
type input "4.41"
type input "4.48"
type input "4.5"
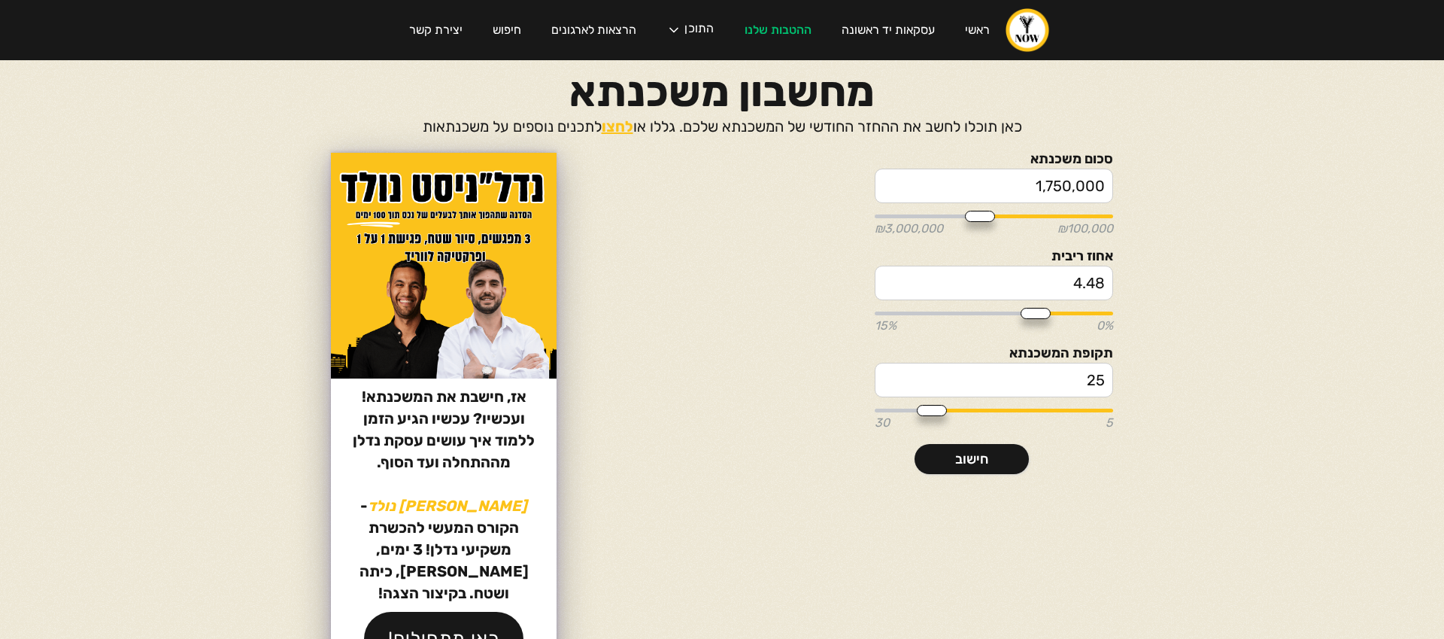
type input "4.5"
type input "4.52"
type input "4.55"
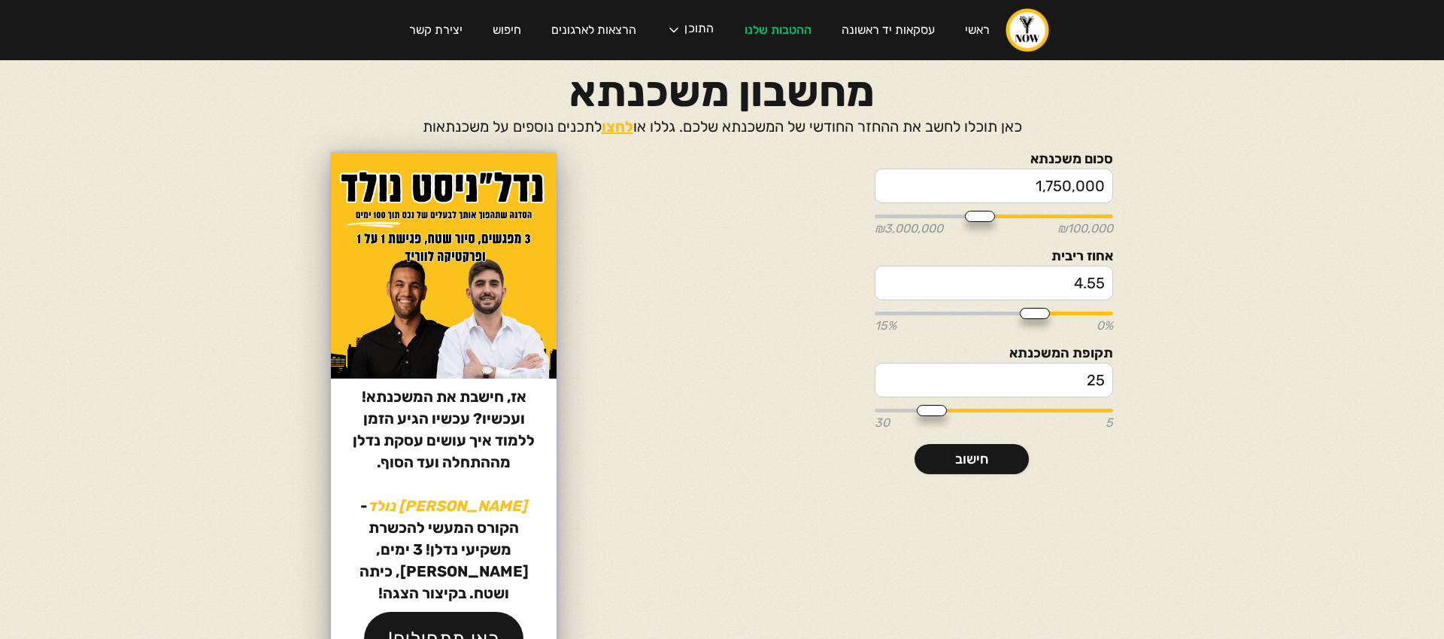
type input "4.6"
type input "4.64"
type input "4.71"
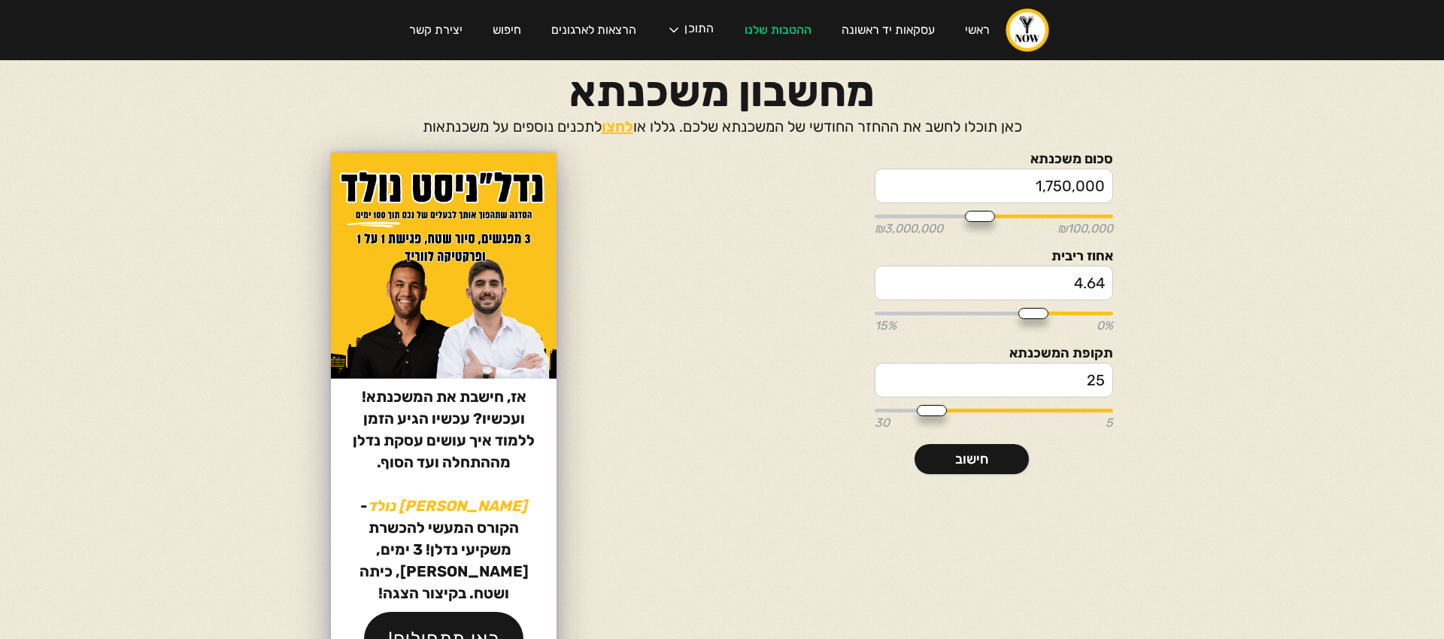
type input "4.71"
type input "4.78"
type input "4.82"
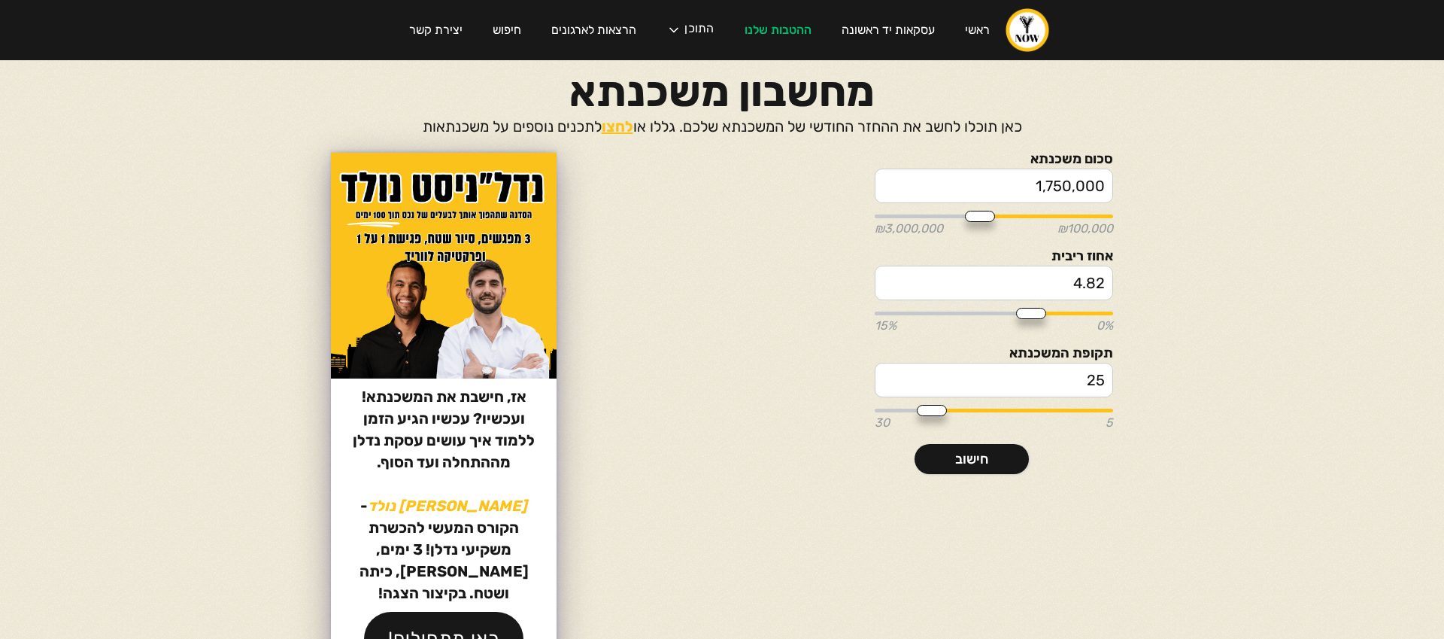
type input "4.9"
type input "4.94"
type input "4.99"
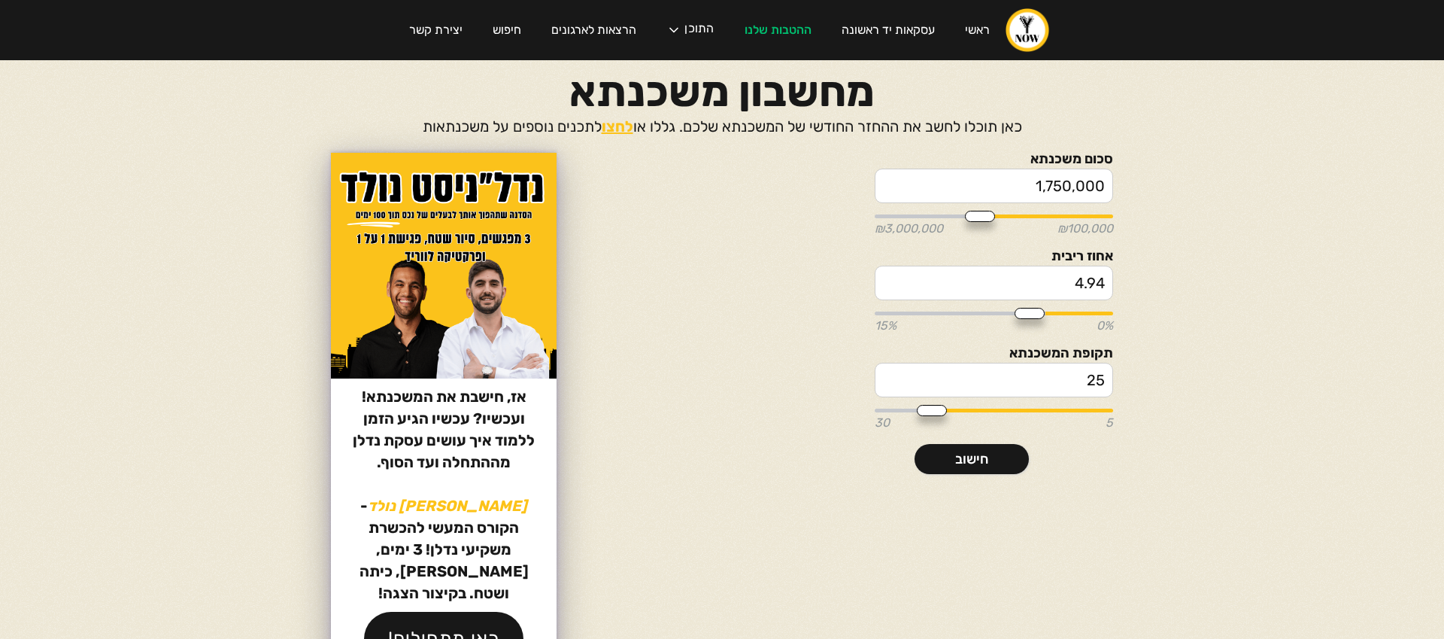
type input "4.99"
type input "5.02"
type input "5.06"
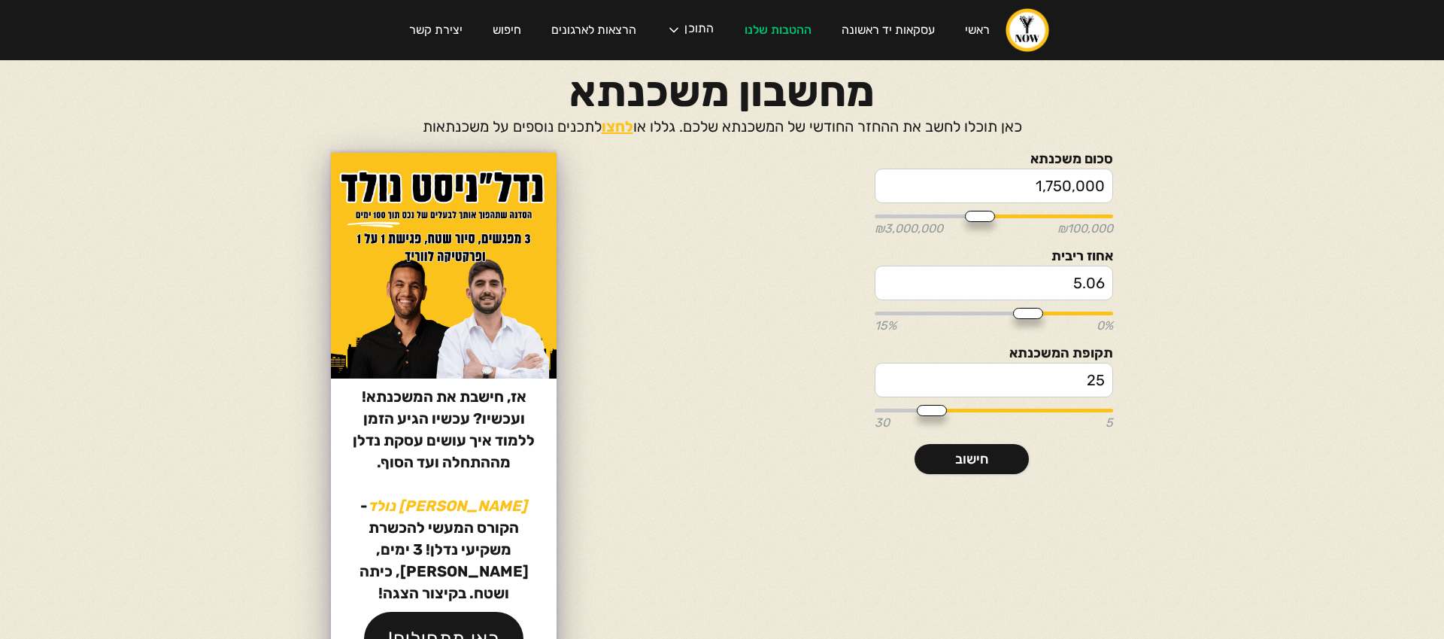
type input "5.1"
type input "5.13"
type input "5.17"
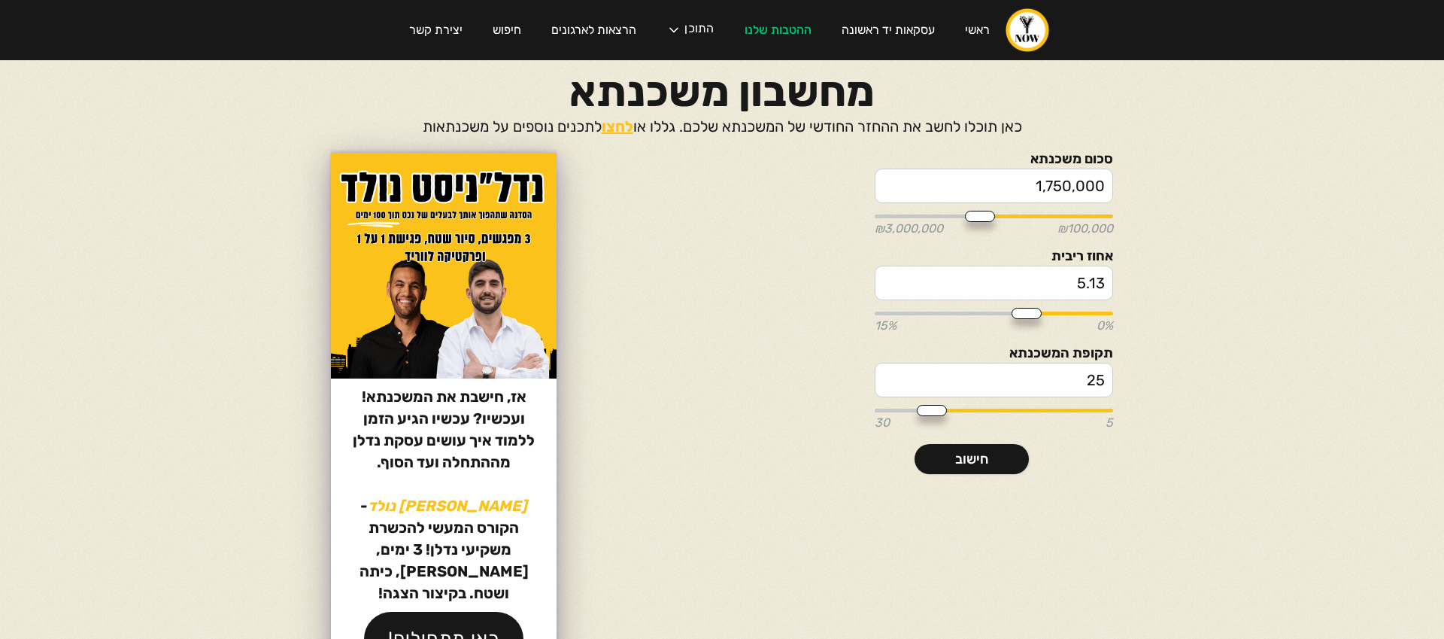
type input "5.17"
type input "5.21"
type input "5.25"
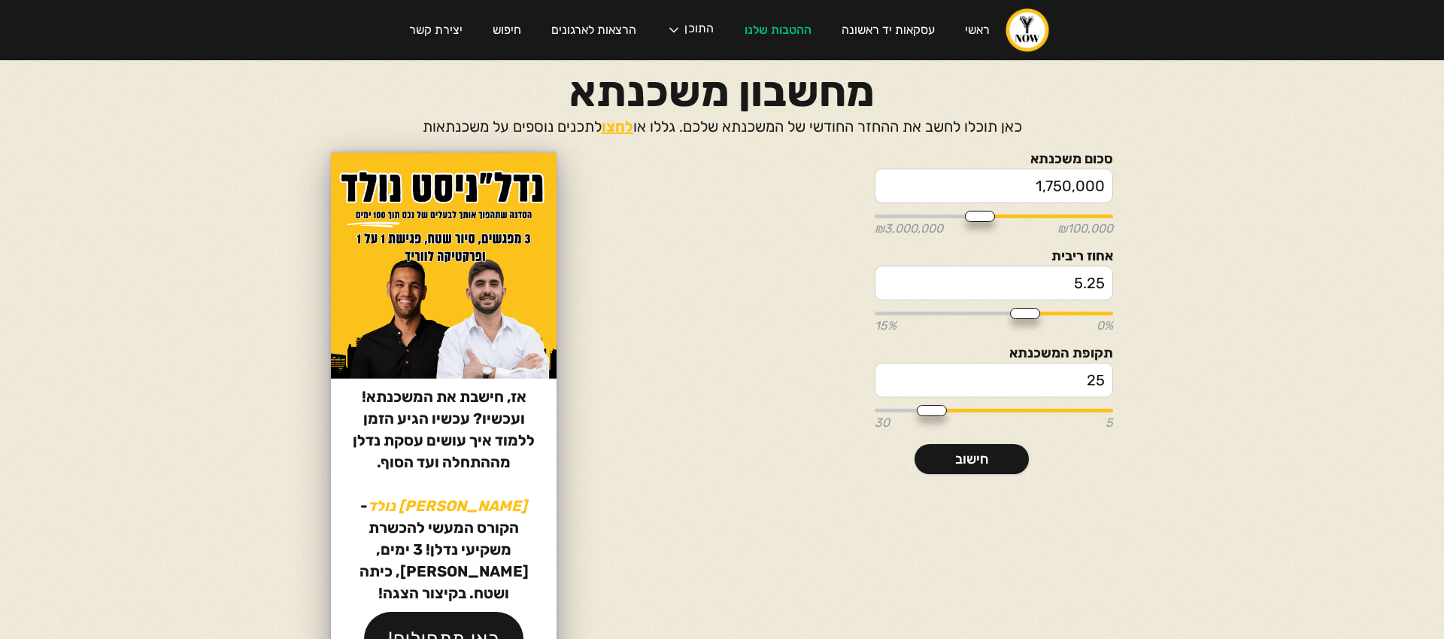
type input "5.3"
type input "5.36"
type input "5.41"
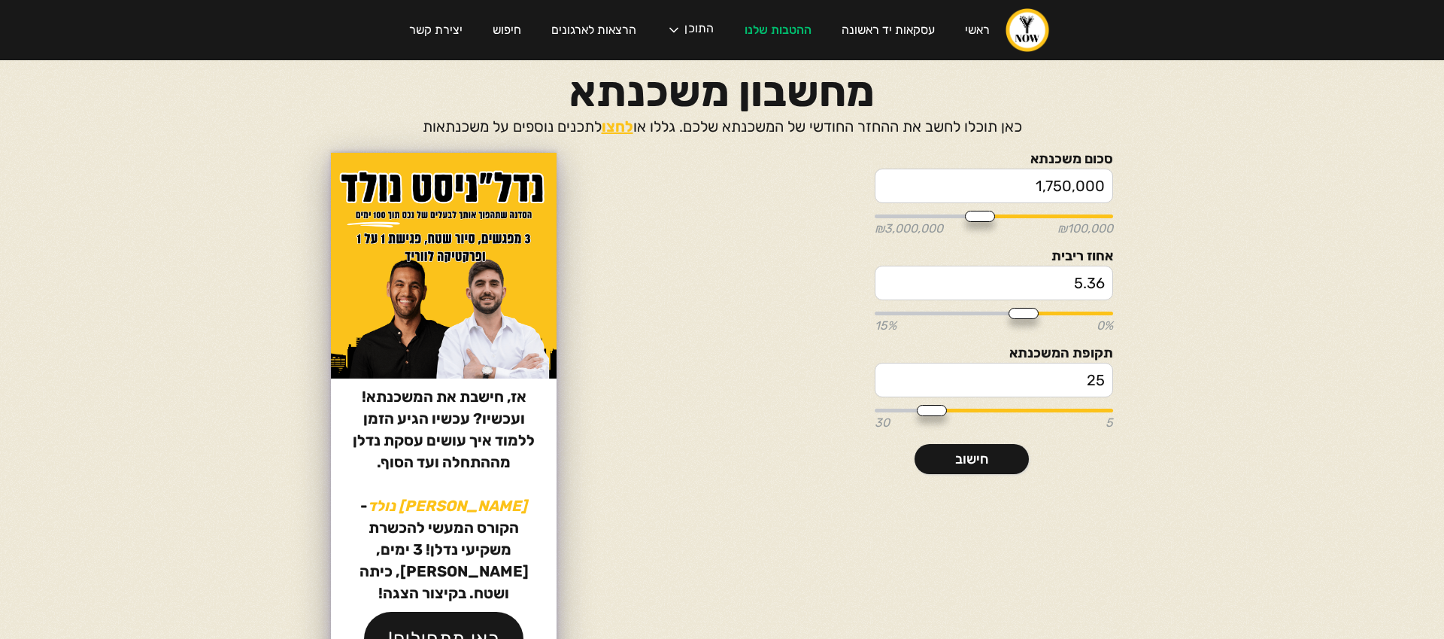
type input "5.41"
type input "5.46"
type input "5.49"
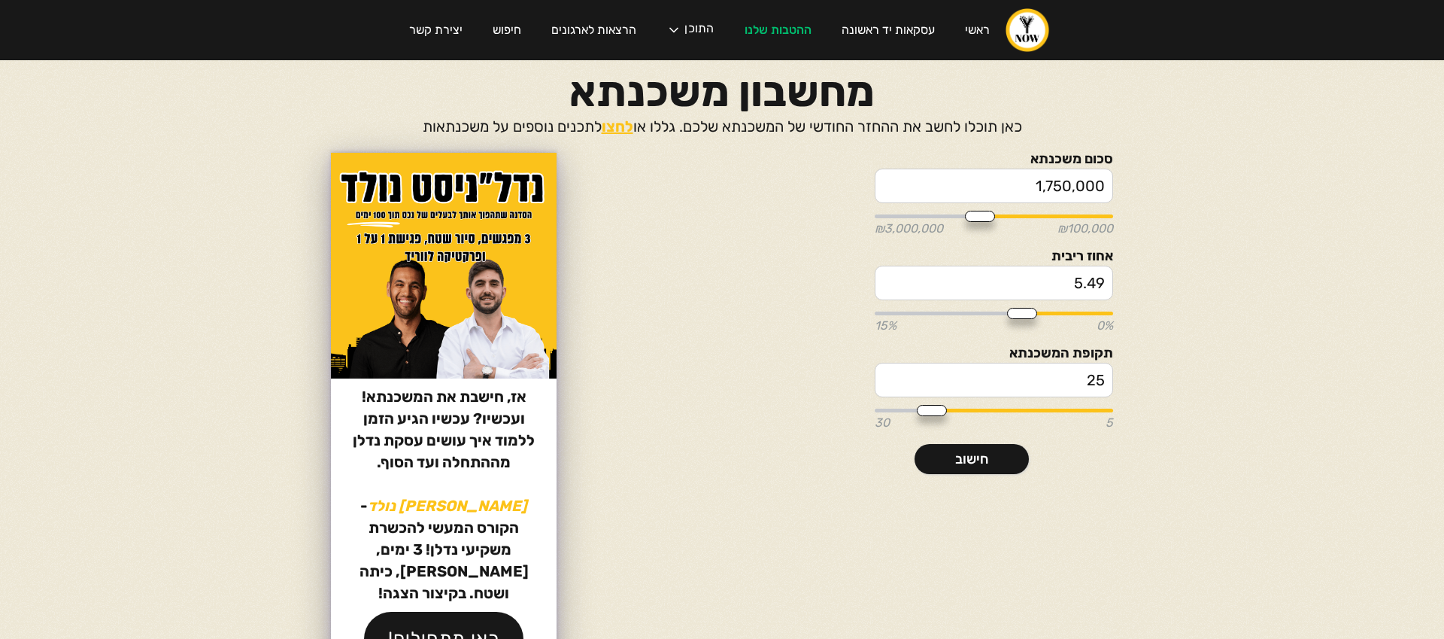
type input "5.52"
type input "5.53"
type input "5.56"
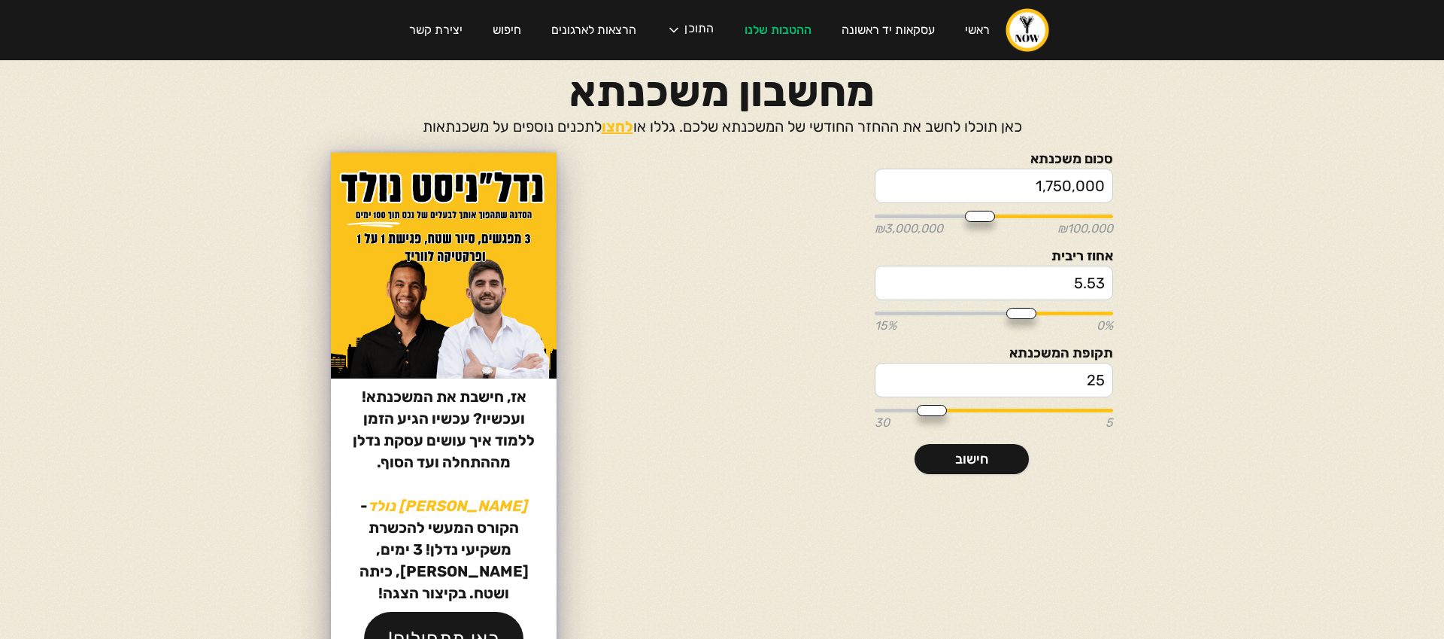
type input "5.56"
type input "5.59"
type input "5.62"
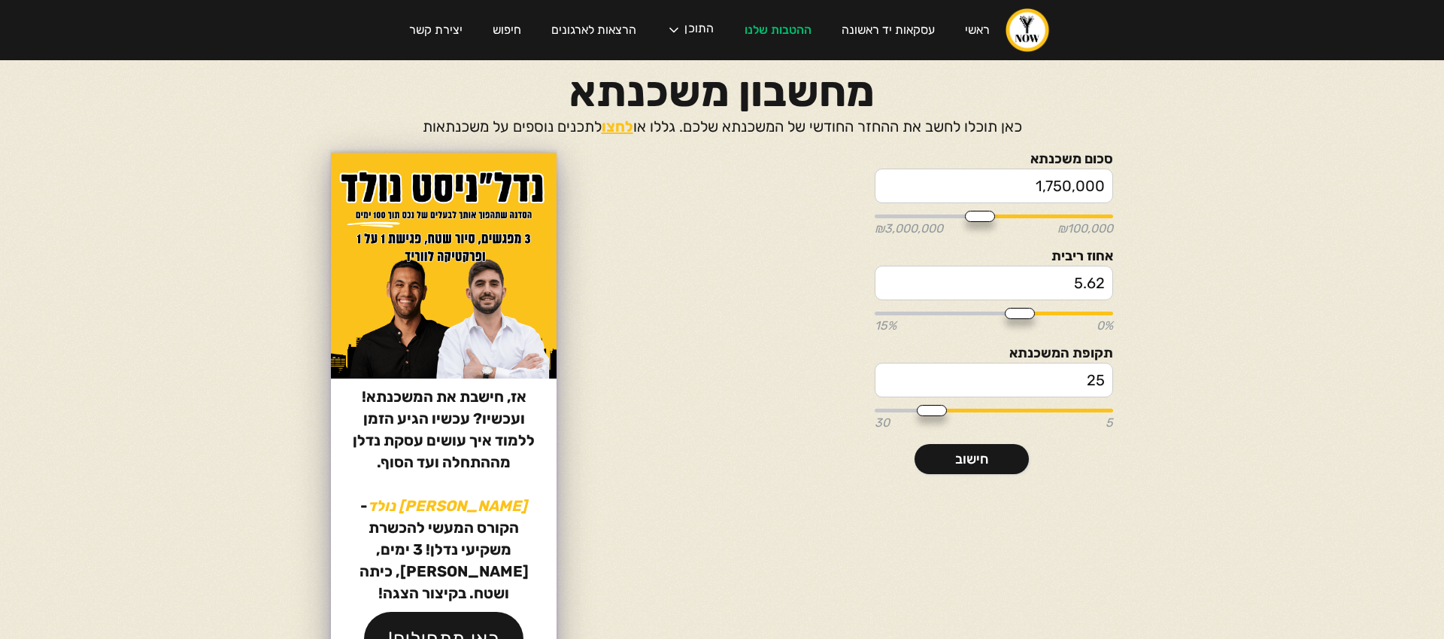
type input "5.64"
type input "5.65"
type input "5.6"
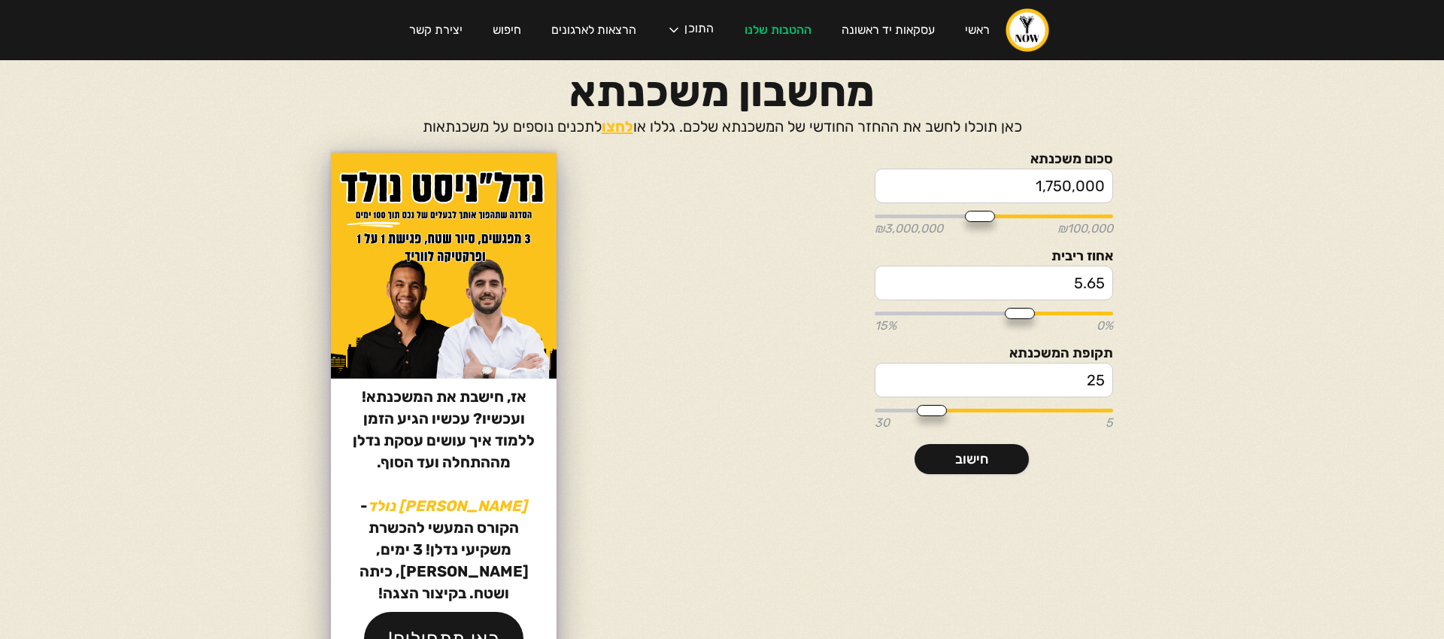
type input "5.6"
type input "5.58"
type input "5.57"
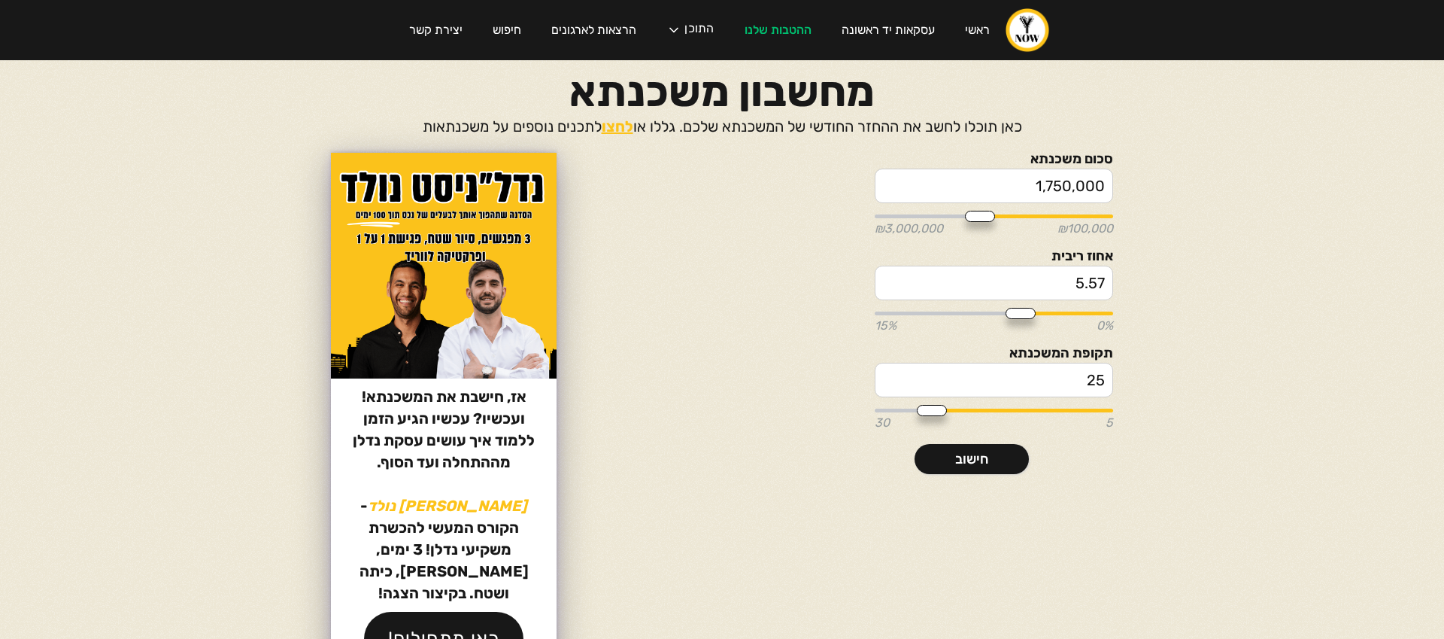
type input "5.55"
type input "5.54"
drag, startPoint x: 1053, startPoint y: 312, endPoint x: 1028, endPoint y: 314, distance: 25.6
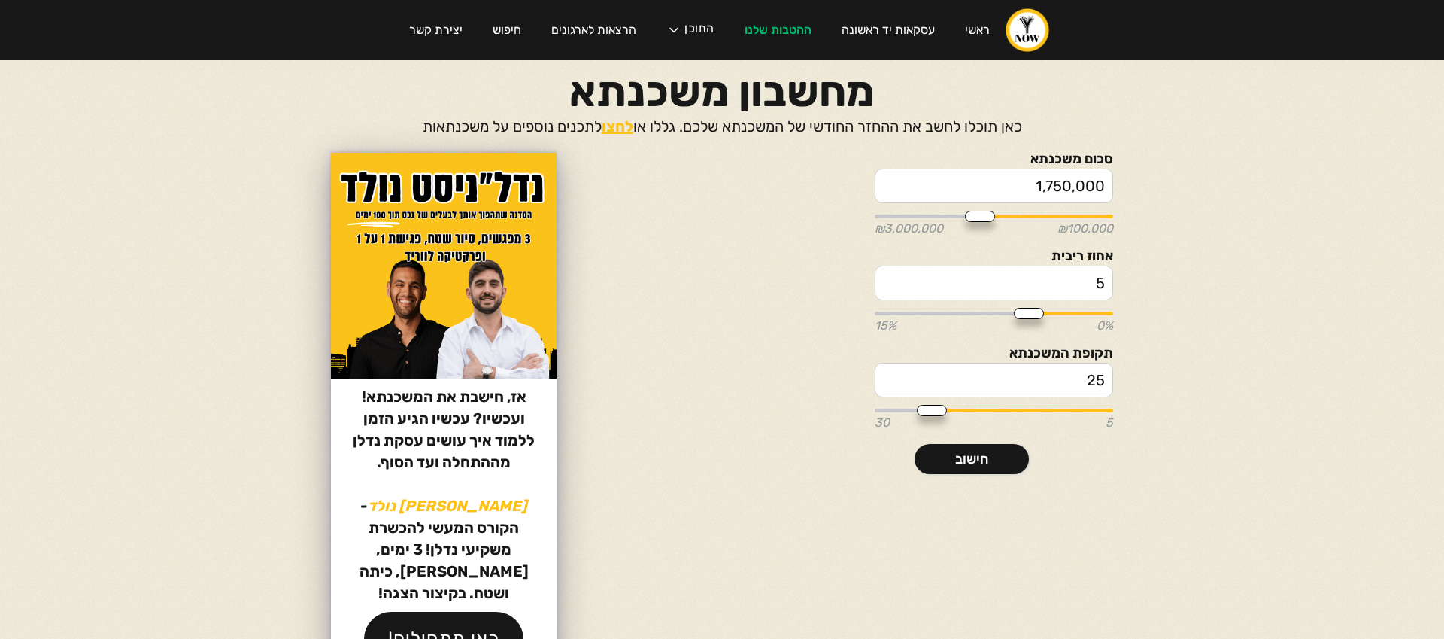
click at [1028, 314] on input "range" at bounding box center [994, 313] width 238 height 4
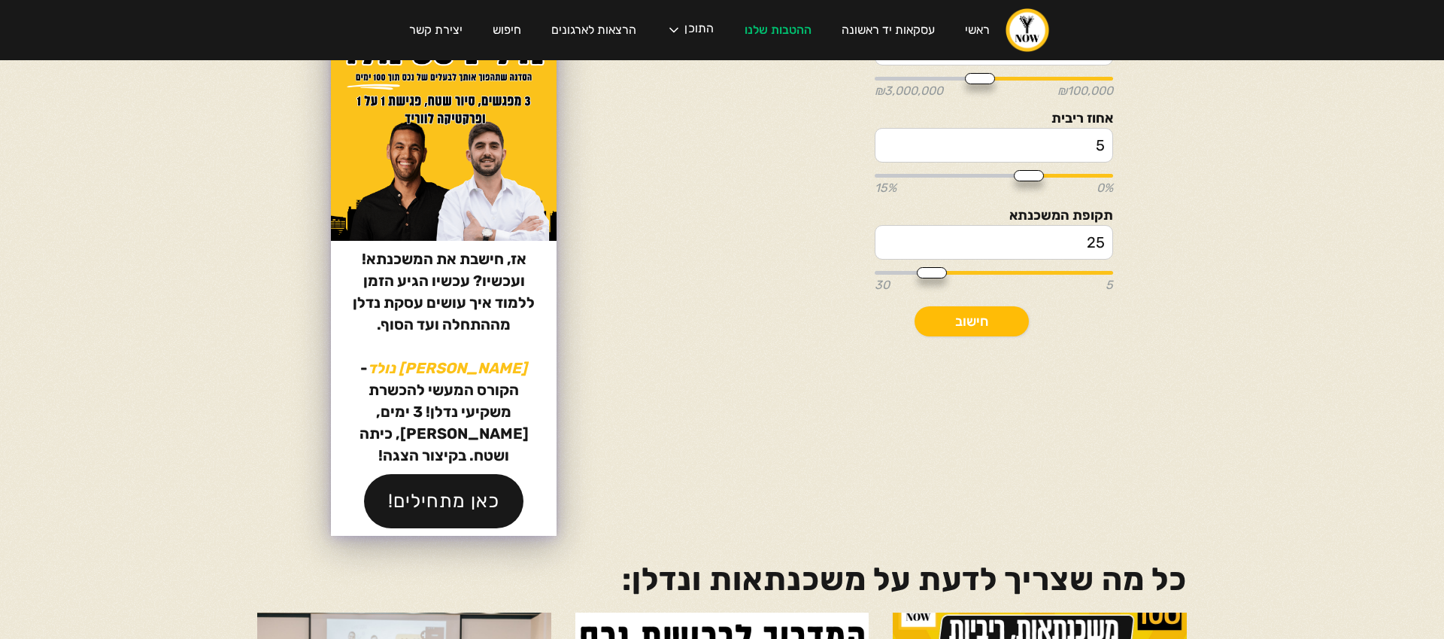
click at [977, 327] on link "חישוב" at bounding box center [972, 321] width 114 height 30
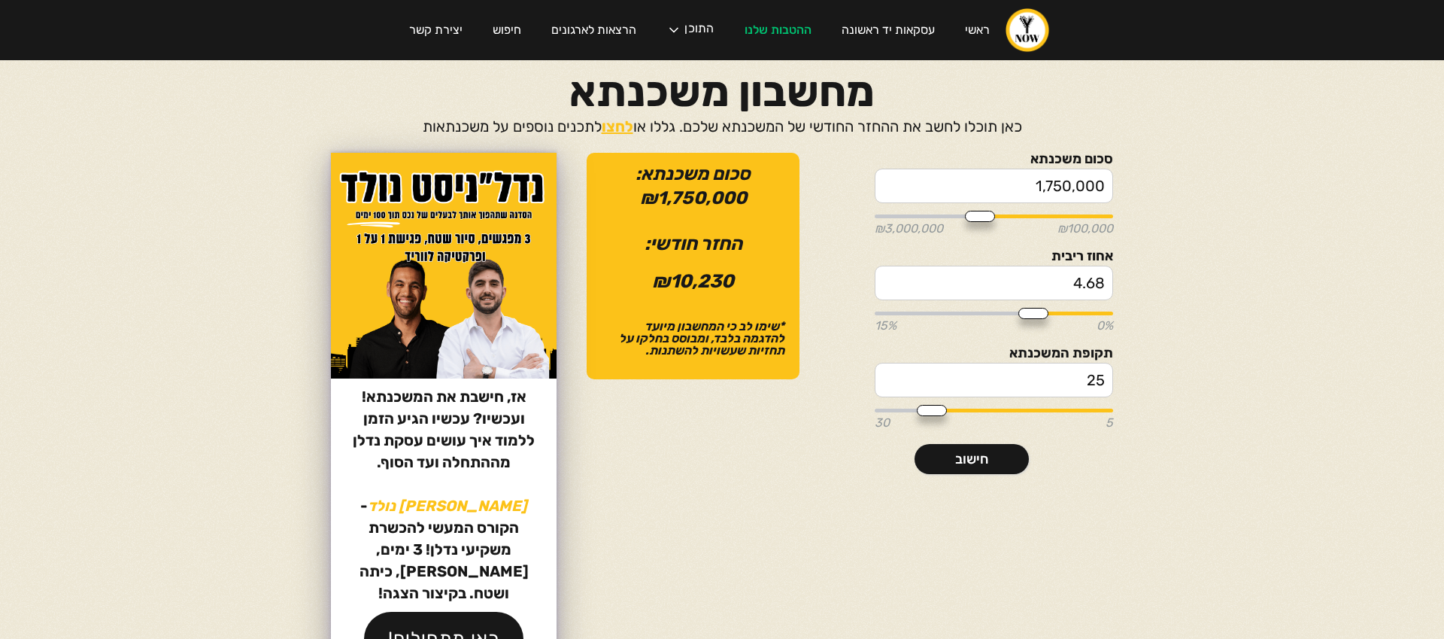
drag, startPoint x: 1025, startPoint y: 313, endPoint x: 1032, endPoint y: 314, distance: 7.6
click at [1032, 314] on input "range" at bounding box center [994, 313] width 238 height 4
click at [1031, 314] on input "range" at bounding box center [994, 313] width 238 height 4
click at [1032, 314] on input "range" at bounding box center [994, 313] width 238 height 4
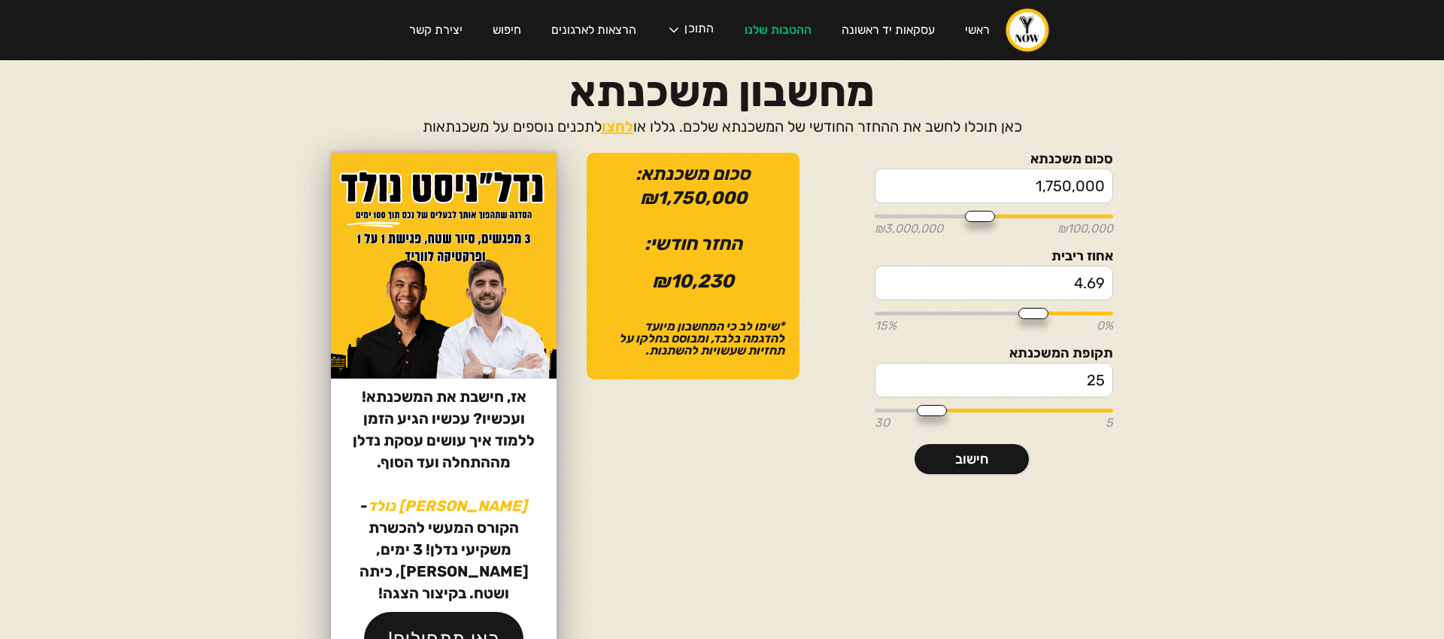
click at [1076, 281] on input "4.69" at bounding box center [994, 283] width 238 height 35
click at [889, 281] on input "4.7" at bounding box center [994, 283] width 238 height 35
click at [986, 466] on link "חישוב" at bounding box center [972, 459] width 114 height 30
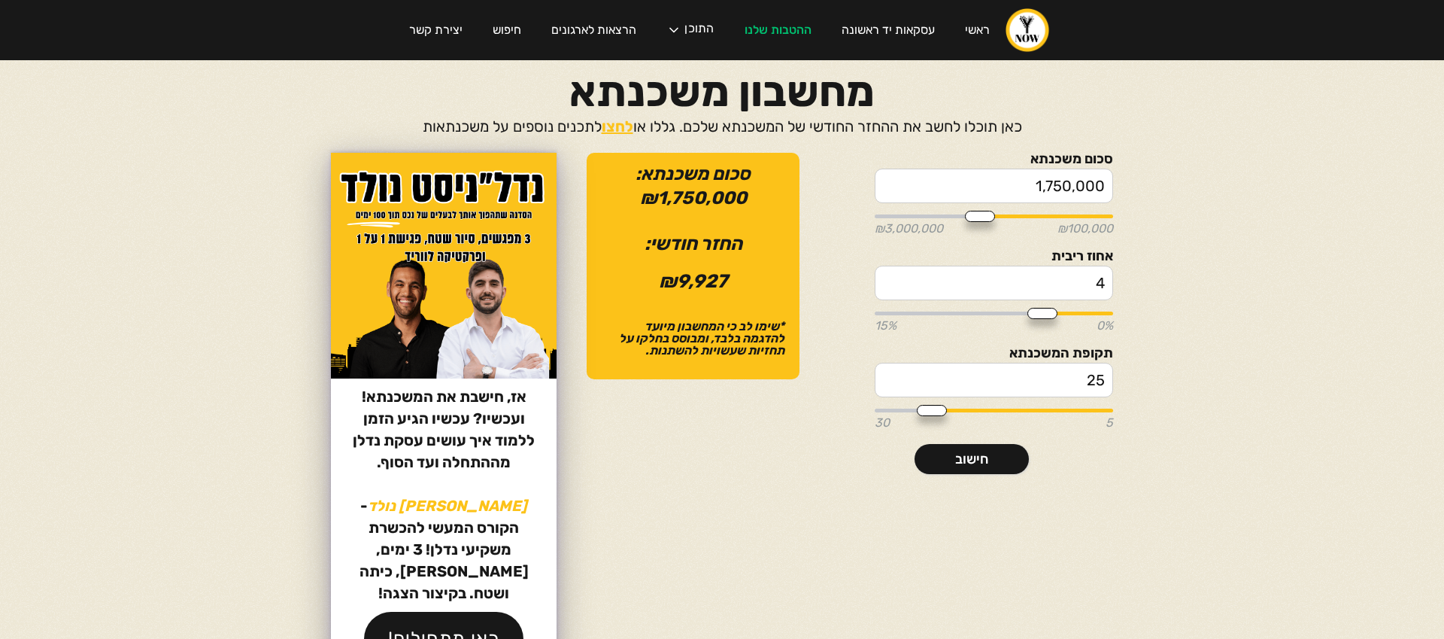
drag, startPoint x: 1024, startPoint y: 310, endPoint x: 1042, endPoint y: 312, distance: 18.2
click at [1042, 312] on input "range" at bounding box center [994, 313] width 238 height 4
click at [985, 457] on link "חישוב" at bounding box center [972, 459] width 114 height 30
